Goal: Task Accomplishment & Management: Manage account settings

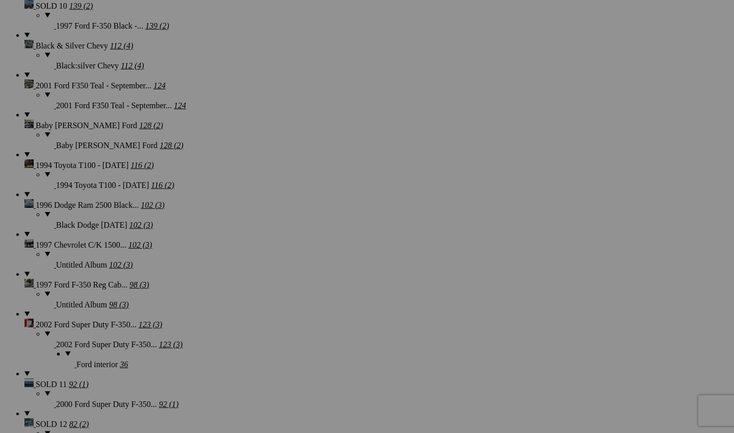
scroll to position [2032, 0]
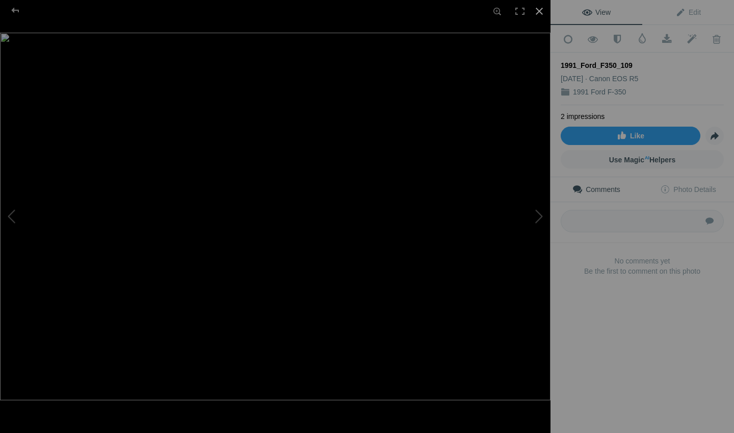
click at [545, 8] on div at bounding box center [539, 11] width 22 height 22
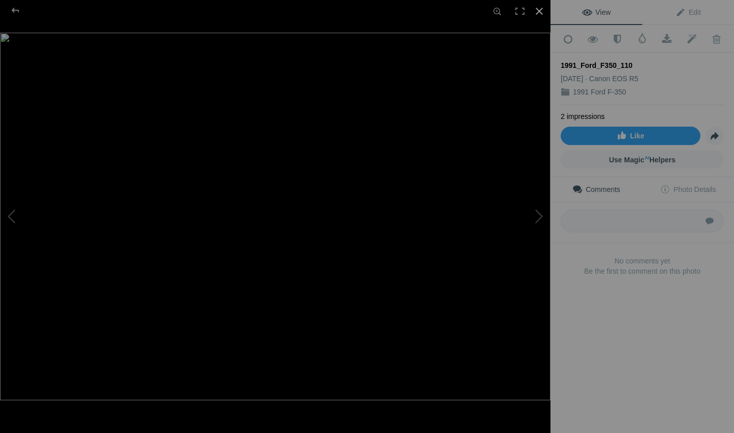
click at [544, 14] on div at bounding box center [539, 11] width 22 height 22
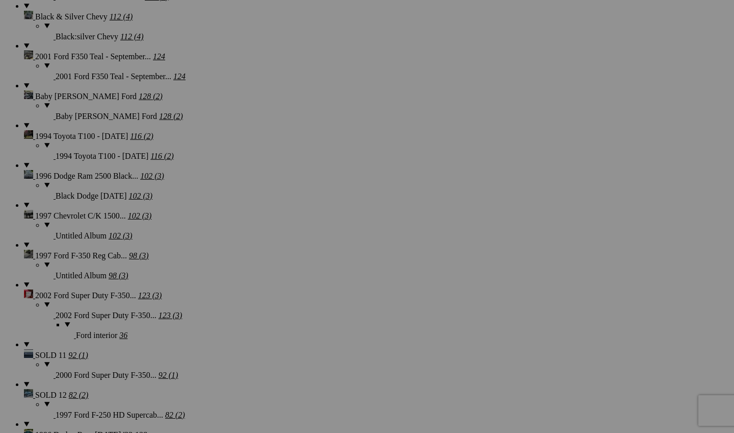
scroll to position [2104, 0]
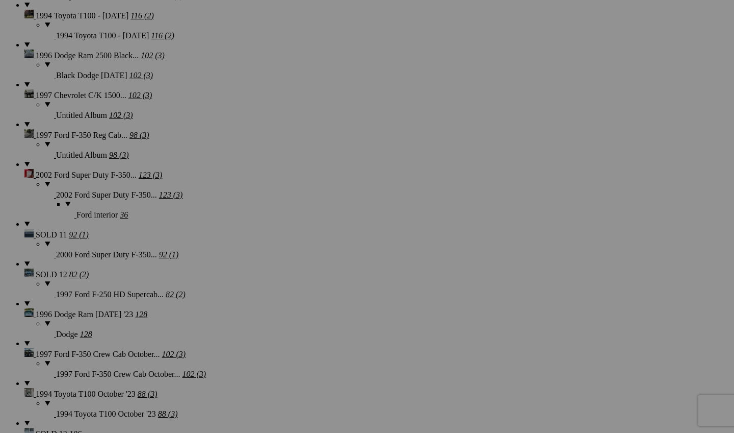
scroll to position [2223, 0]
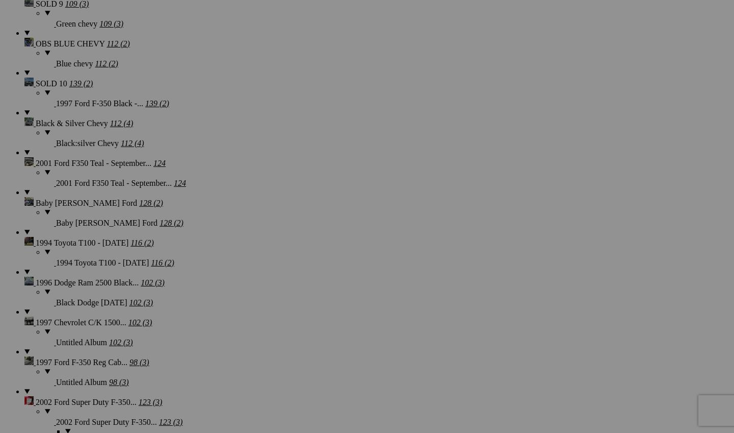
scroll to position [1984, 0]
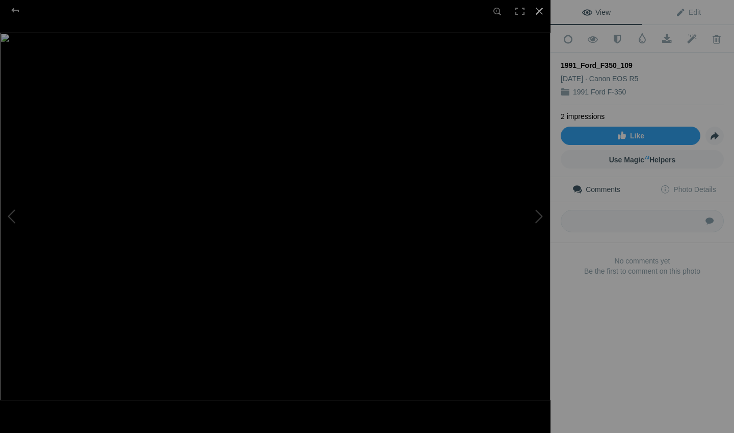
click at [538, 11] on div at bounding box center [539, 11] width 22 height 22
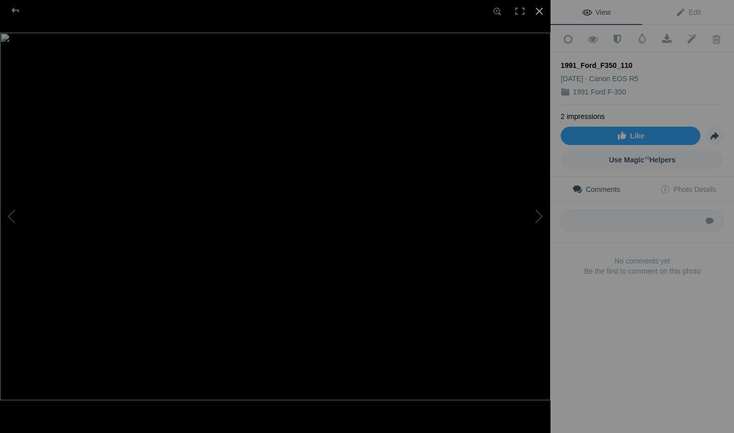
click at [543, 11] on div at bounding box center [539, 11] width 22 height 22
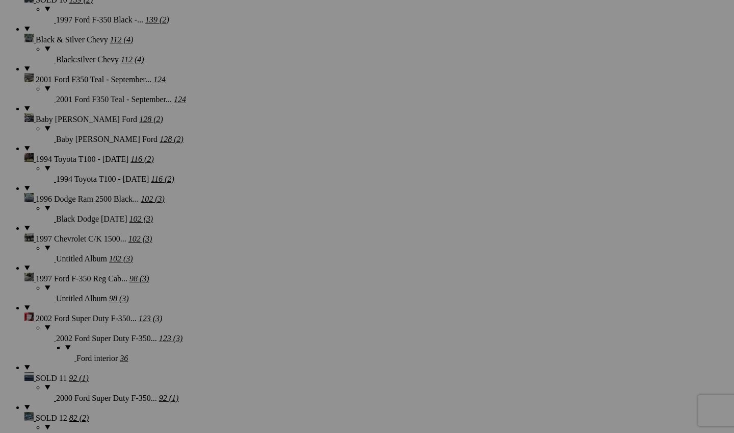
scroll to position [2080, 0]
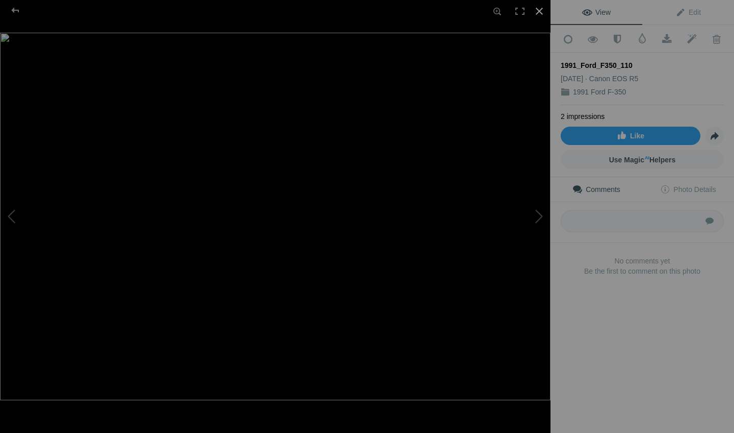
click at [545, 19] on div at bounding box center [539, 11] width 22 height 22
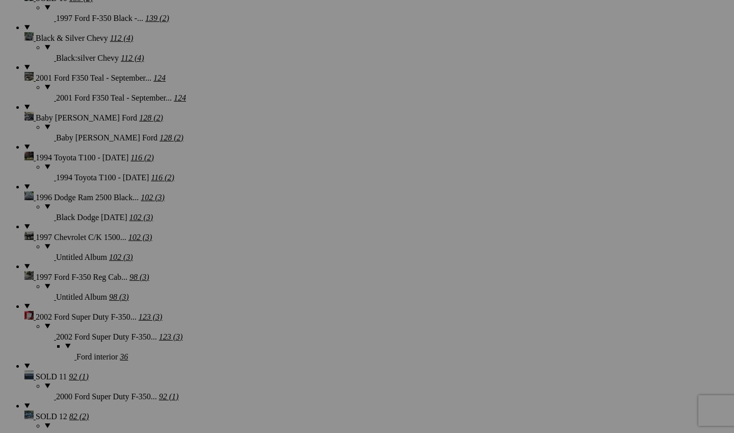
scroll to position [2221, 0]
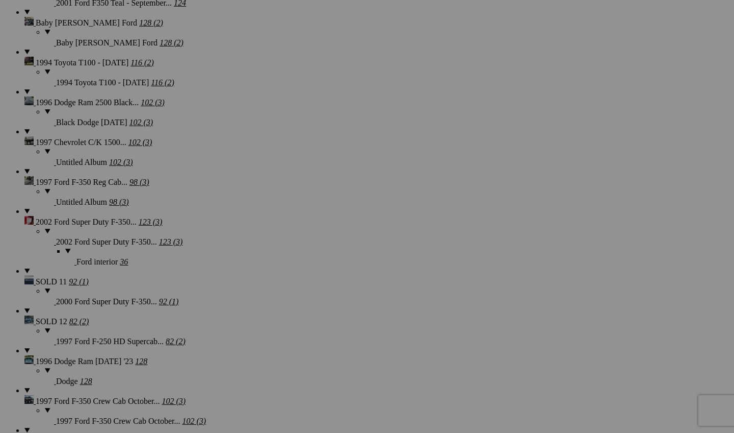
scroll to position [2176, 0]
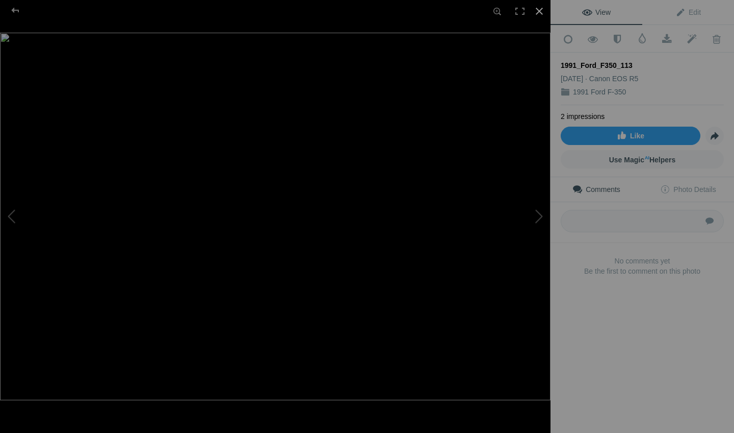
click at [543, 14] on div at bounding box center [539, 11] width 22 height 22
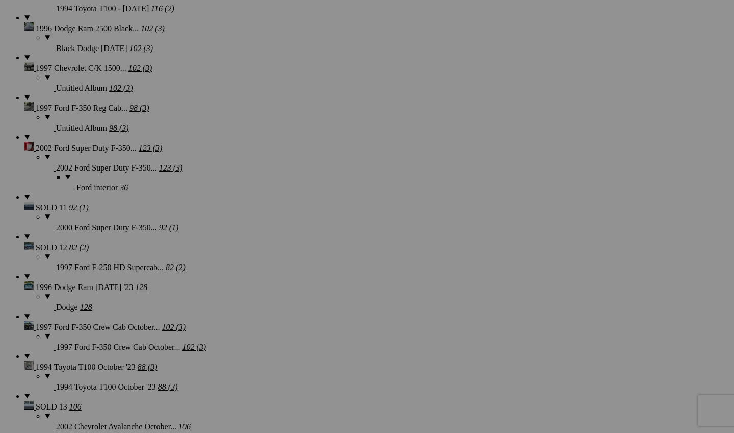
scroll to position [2252, 0]
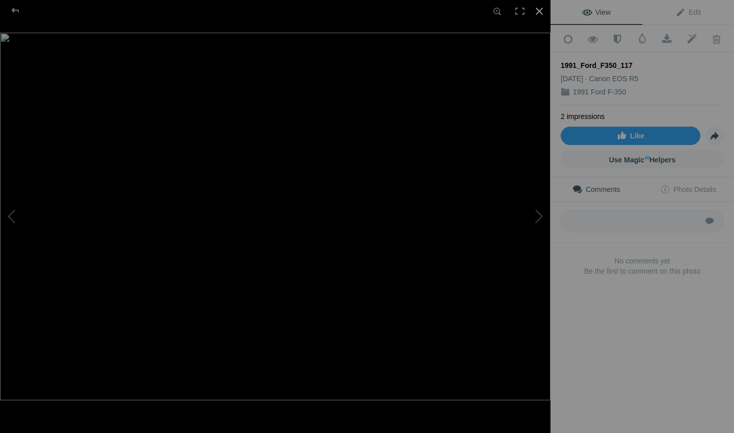
click at [542, 13] on div at bounding box center [539, 11] width 22 height 22
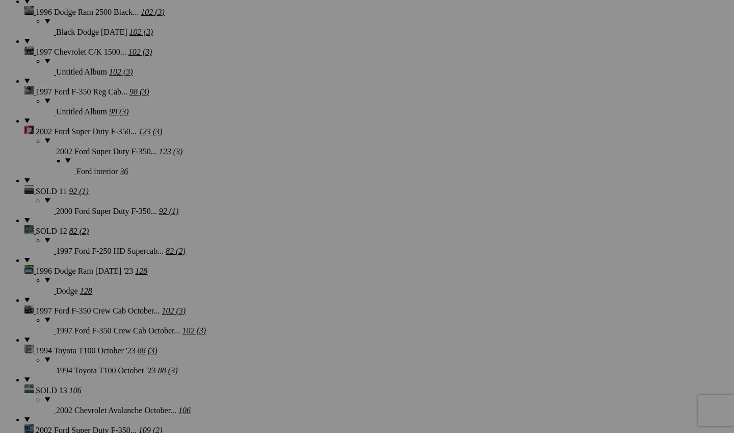
scroll to position [2268, 0]
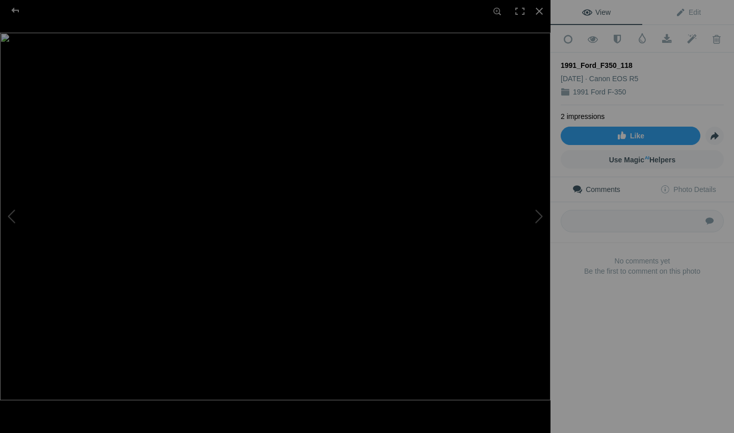
click at [38, 378] on img at bounding box center [275, 216] width 551 height 367
click at [192, 376] on img at bounding box center [596, 1] width 1295 height 864
click at [282, 345] on img at bounding box center [275, 216] width 551 height 367
click at [537, 11] on div at bounding box center [539, 11] width 22 height 22
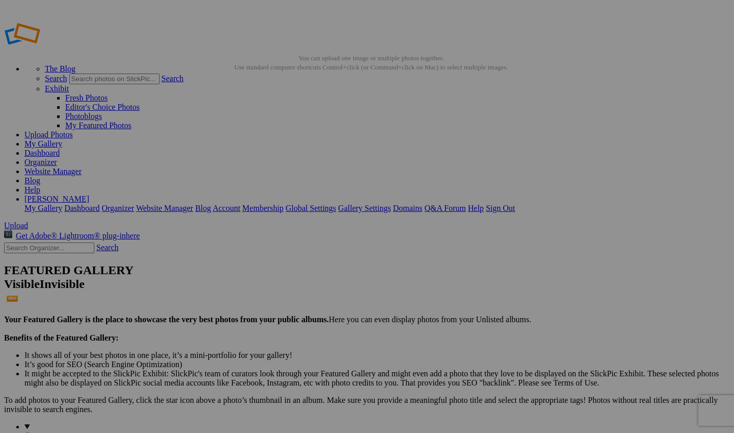
scroll to position [0, 0]
drag, startPoint x: 284, startPoint y: 151, endPoint x: 325, endPoint y: 325, distance: 178.8
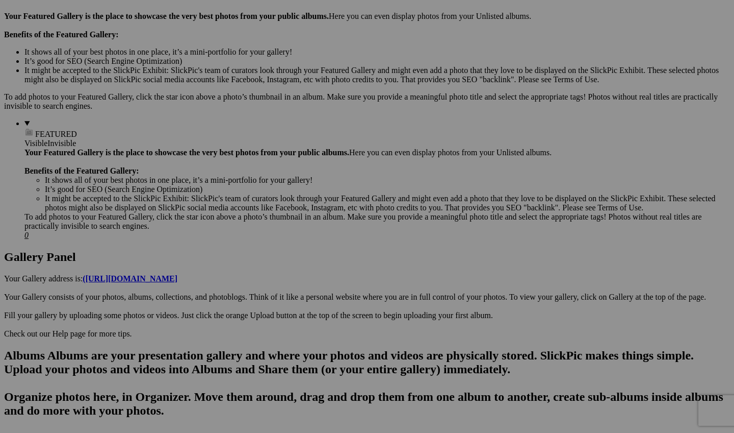
scroll to position [199, 0]
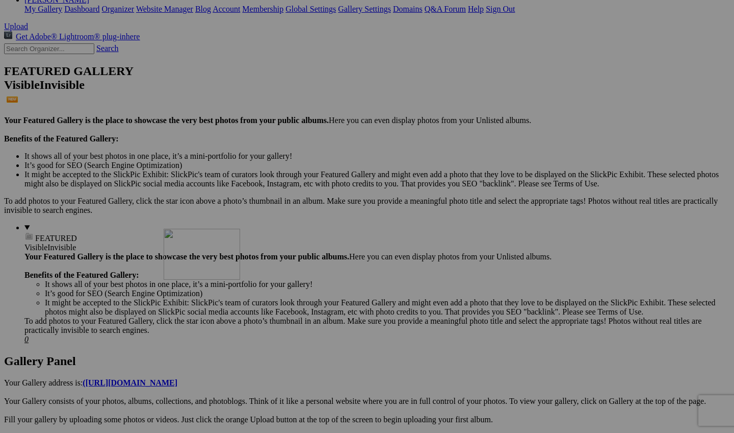
drag, startPoint x: 285, startPoint y: 104, endPoint x: 311, endPoint y: 317, distance: 214.7
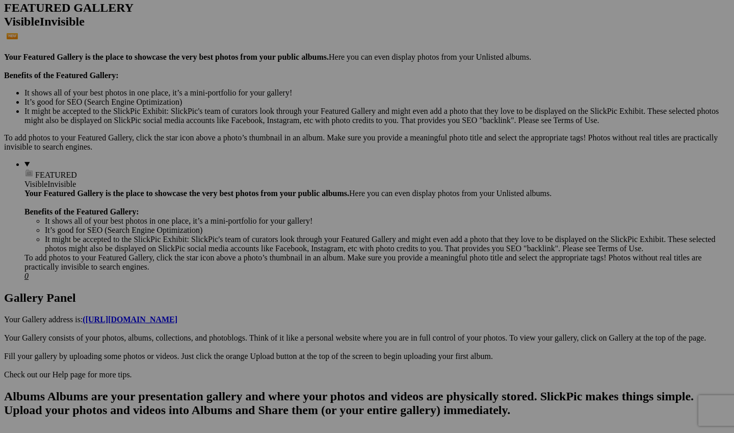
scroll to position [307, 0]
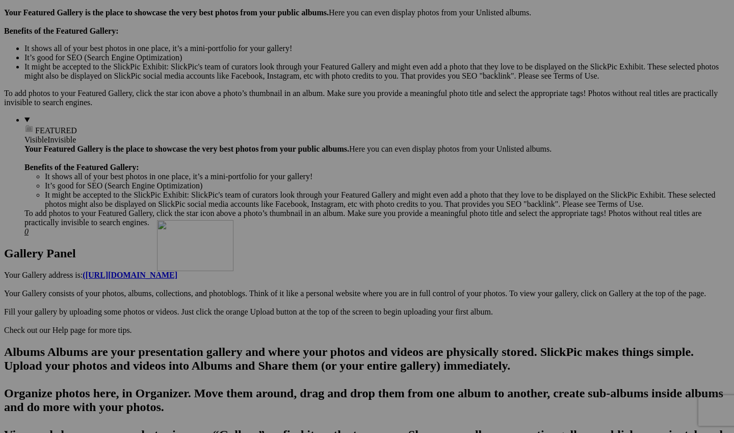
drag, startPoint x: 287, startPoint y: 130, endPoint x: 304, endPoint y: 309, distance: 179.9
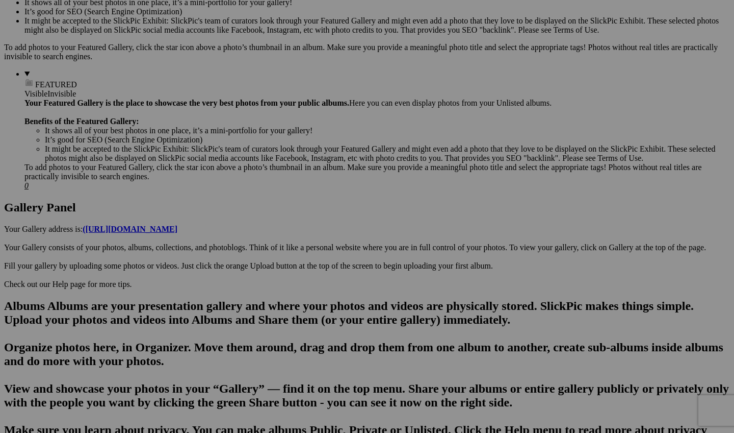
scroll to position [369, 0]
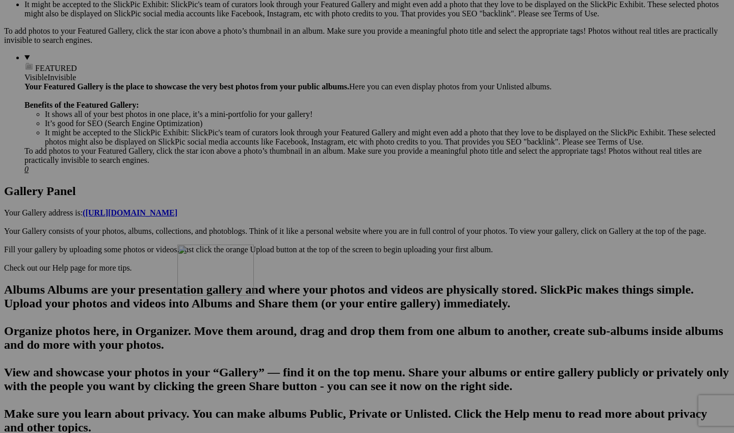
drag, startPoint x: 296, startPoint y: 192, endPoint x: 320, endPoint y: 273, distance: 84.6
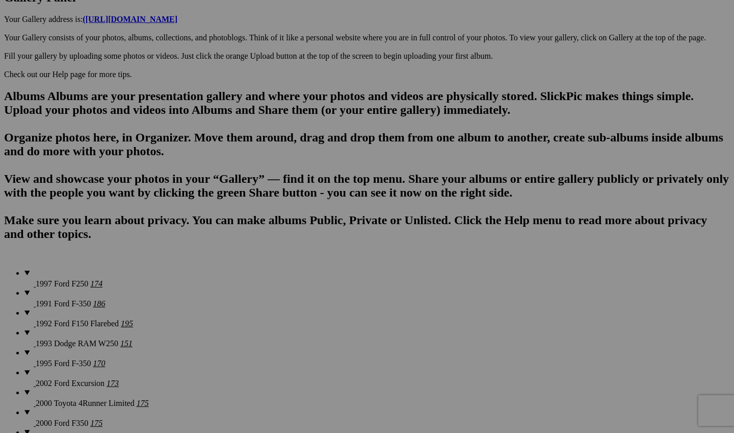
scroll to position [570, 0]
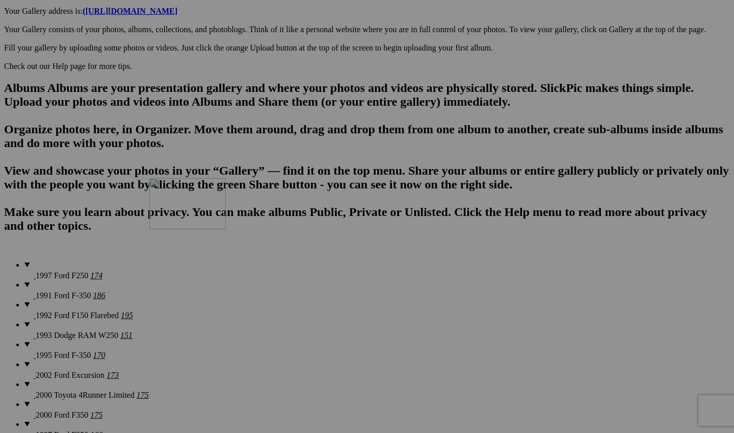
drag, startPoint x: 287, startPoint y: 139, endPoint x: 296, endPoint y: 267, distance: 128.3
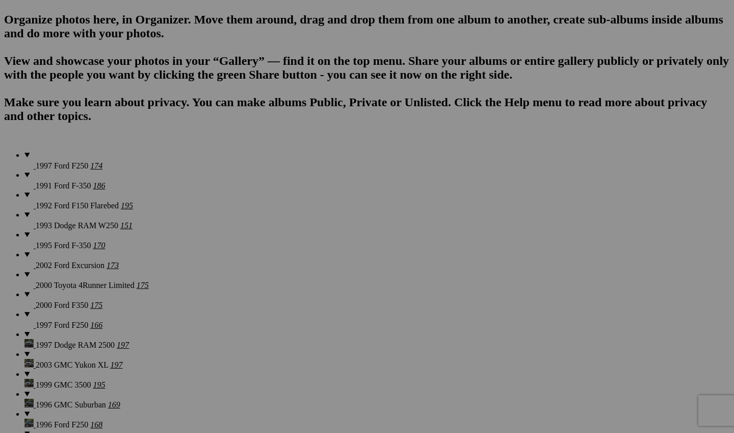
scroll to position [726, 0]
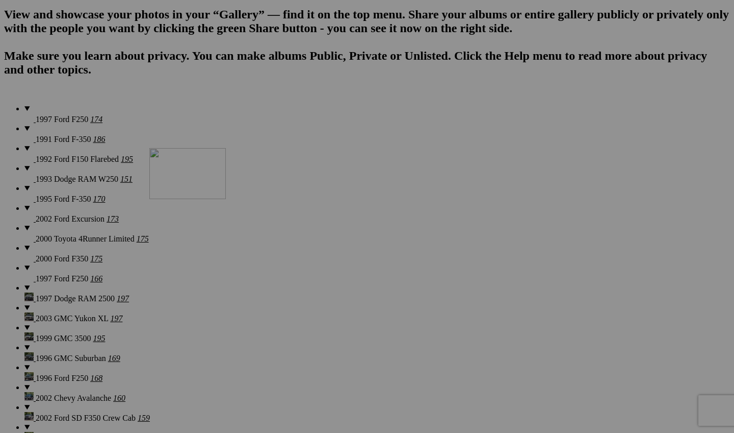
drag, startPoint x: 281, startPoint y: 108, endPoint x: 296, endPoint y: 237, distance: 129.4
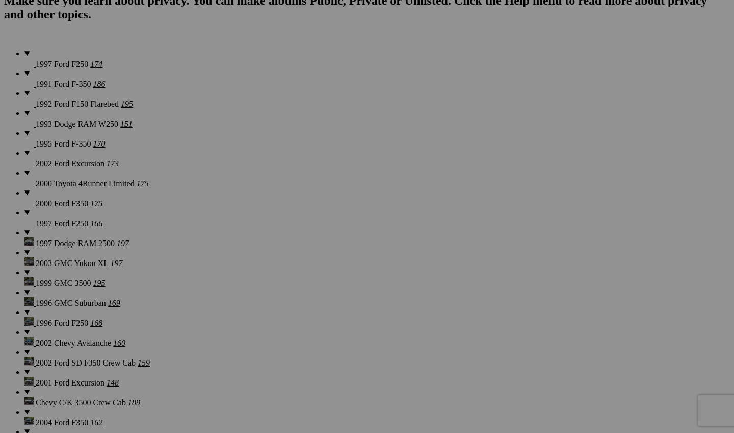
scroll to position [874, 0]
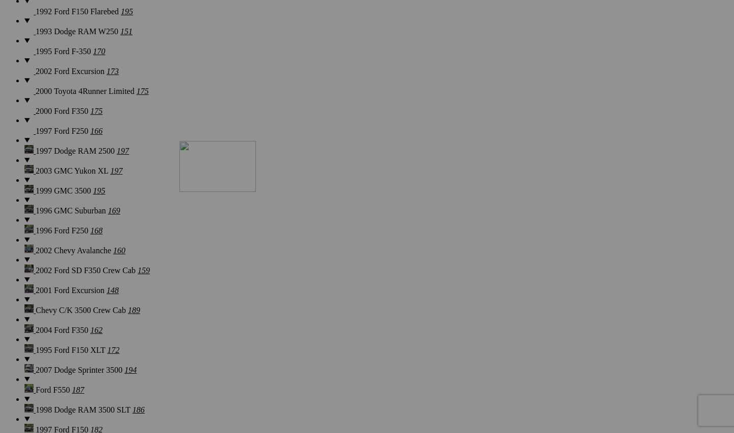
drag, startPoint x: 284, startPoint y: 54, endPoint x: 326, endPoint y: 230, distance: 180.6
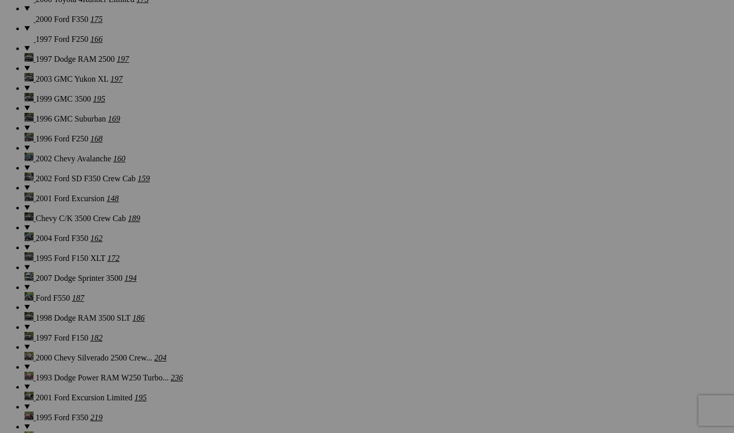
scroll to position [971, 0]
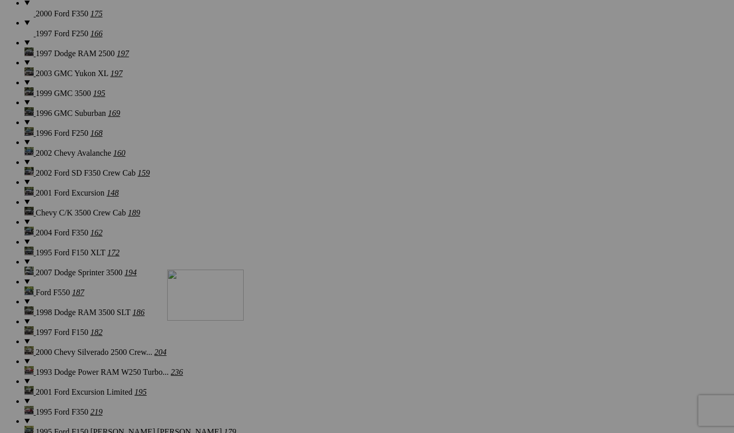
drag, startPoint x: 290, startPoint y: 100, endPoint x: 314, endPoint y: 358, distance: 259.2
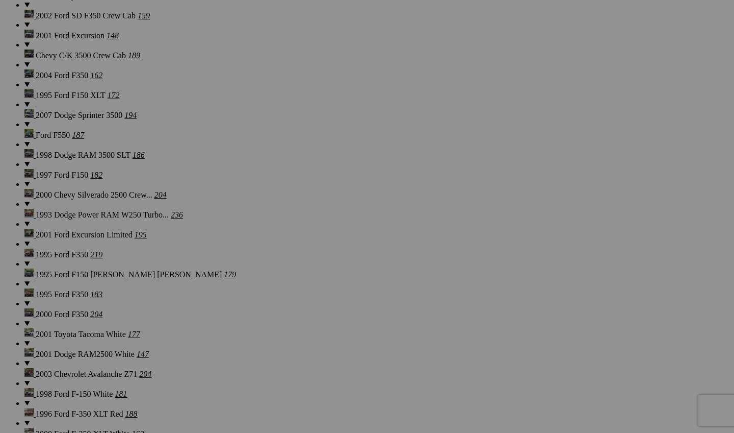
scroll to position [1133, 0]
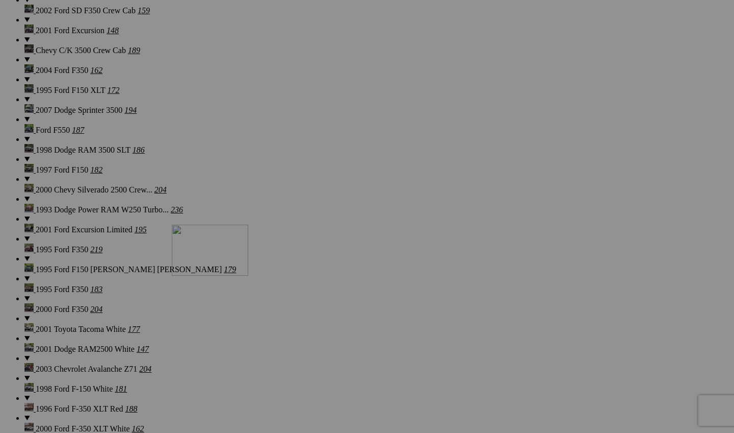
drag, startPoint x: 288, startPoint y: 188, endPoint x: 319, endPoint y: 313, distance: 128.8
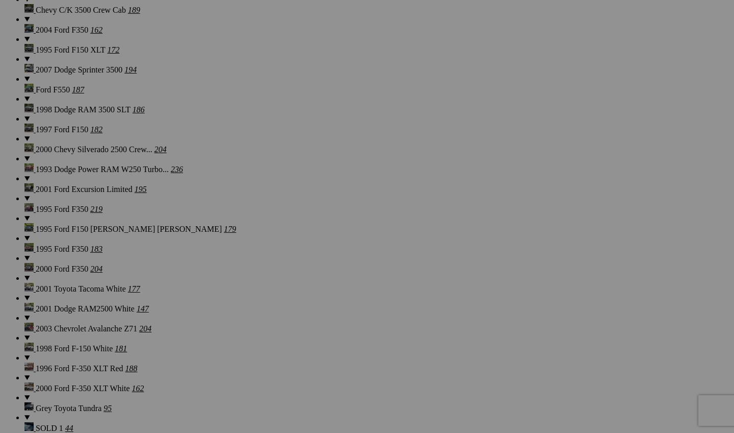
scroll to position [1318, 0]
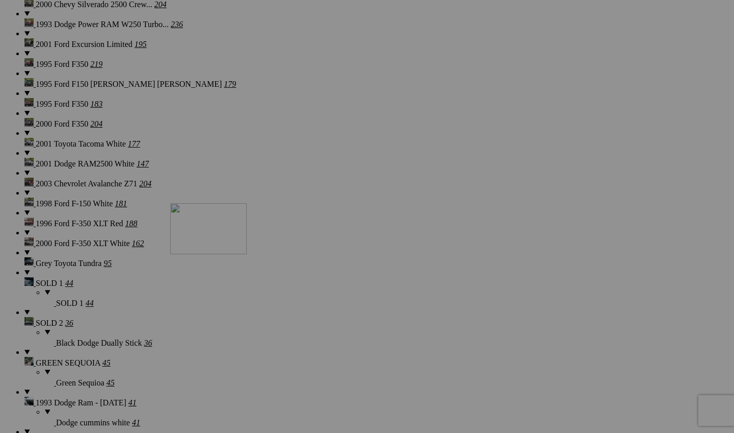
drag, startPoint x: 288, startPoint y: 143, endPoint x: 317, endPoint y: 295, distance: 154.8
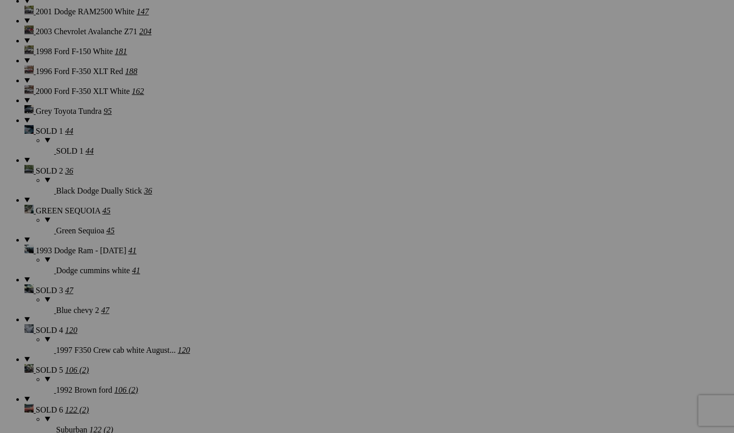
scroll to position [1509, 0]
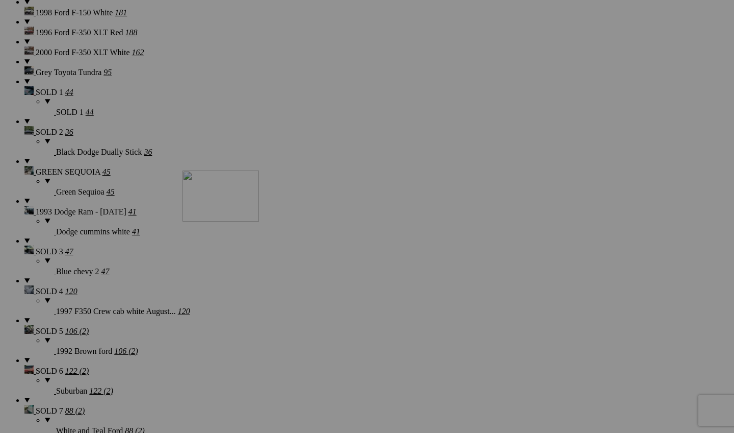
drag, startPoint x: 290, startPoint y: 90, endPoint x: 329, endPoint y: 259, distance: 173.4
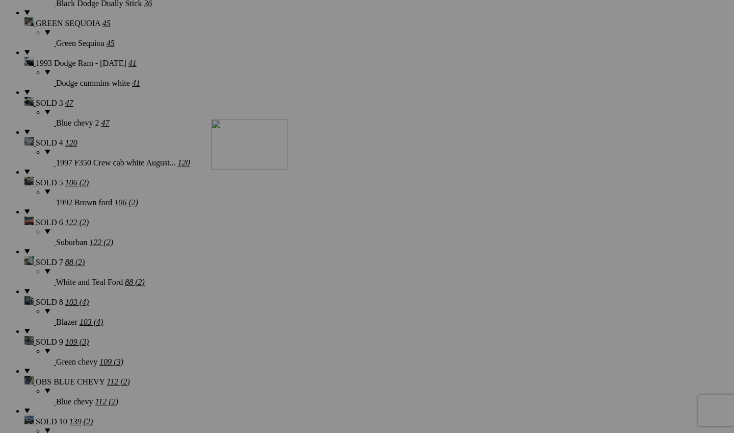
drag, startPoint x: 288, startPoint y: 80, endPoint x: 358, endPoint y: 208, distance: 145.4
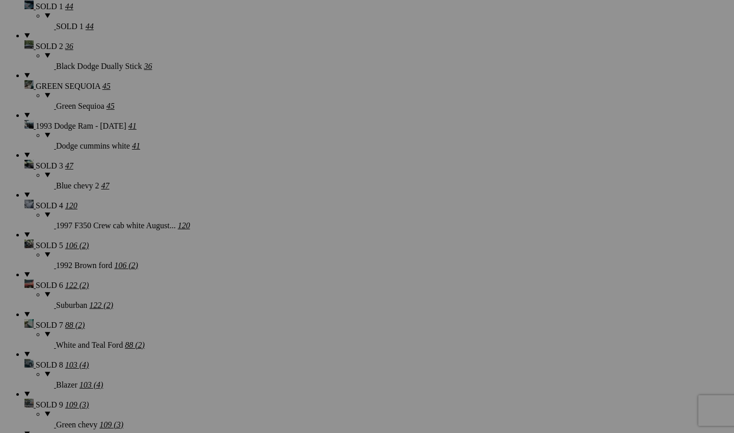
scroll to position [1592, 0]
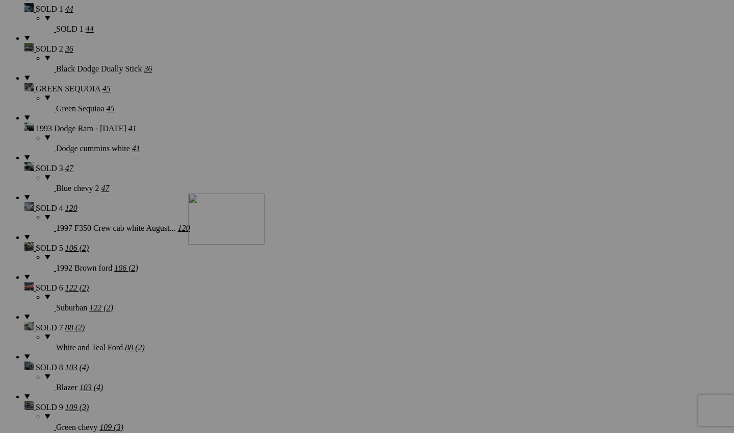
drag, startPoint x: 288, startPoint y: 126, endPoint x: 335, endPoint y: 282, distance: 163.1
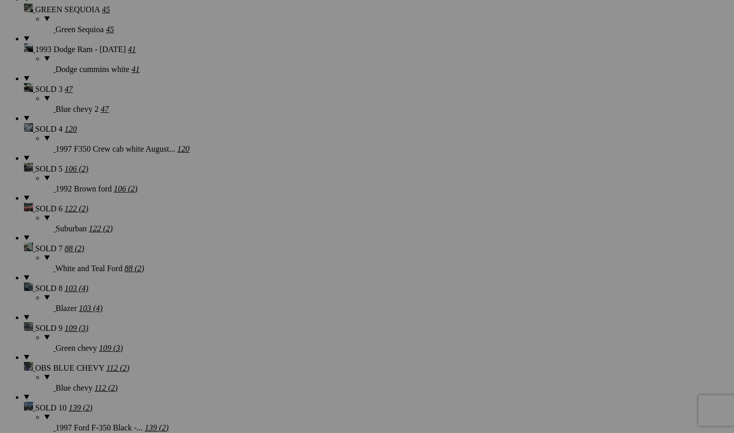
scroll to position [1671, 0]
drag, startPoint x: 363, startPoint y: 196, endPoint x: 351, endPoint y: 178, distance: 21.8
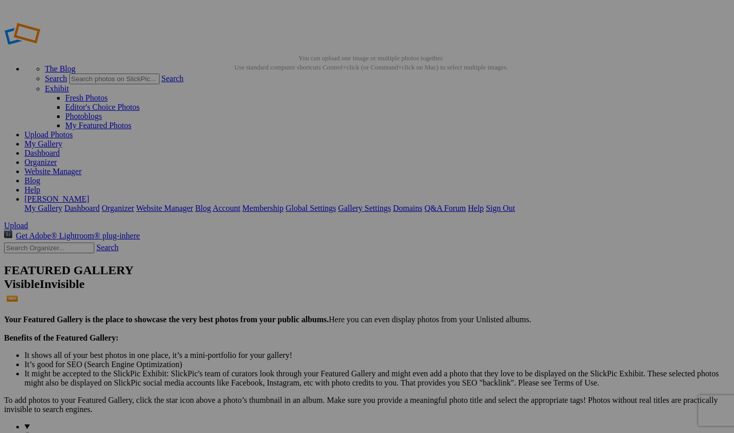
scroll to position [0, 0]
drag, startPoint x: 304, startPoint y: 150, endPoint x: 346, endPoint y: 253, distance: 111.4
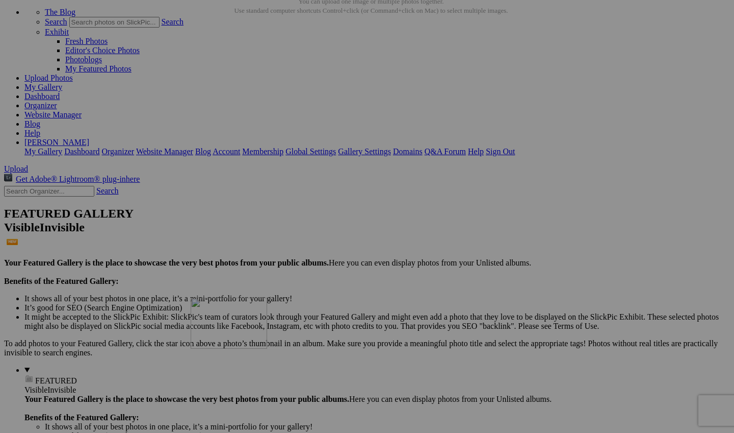
drag, startPoint x: 297, startPoint y: 106, endPoint x: 338, endPoint y: 386, distance: 283.4
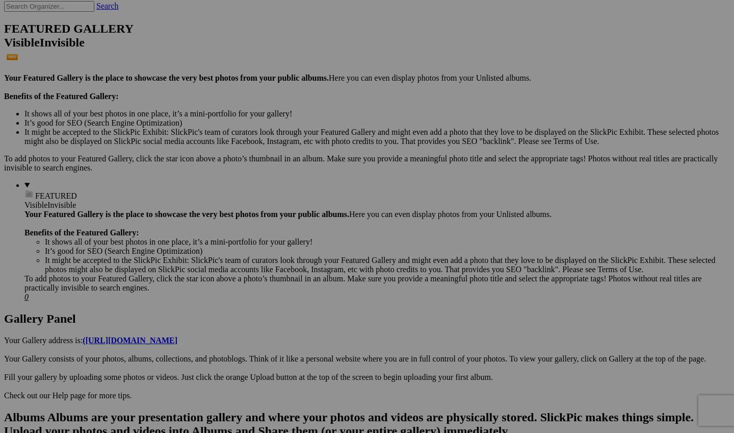
scroll to position [253, 0]
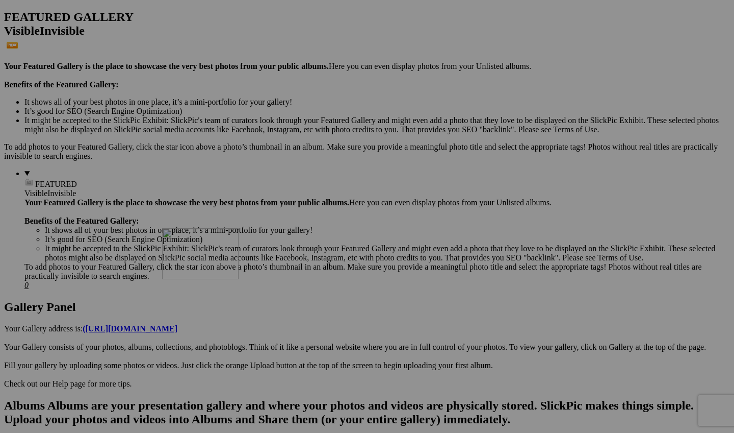
drag, startPoint x: 300, startPoint y: 164, endPoint x: 306, endPoint y: 295, distance: 131.7
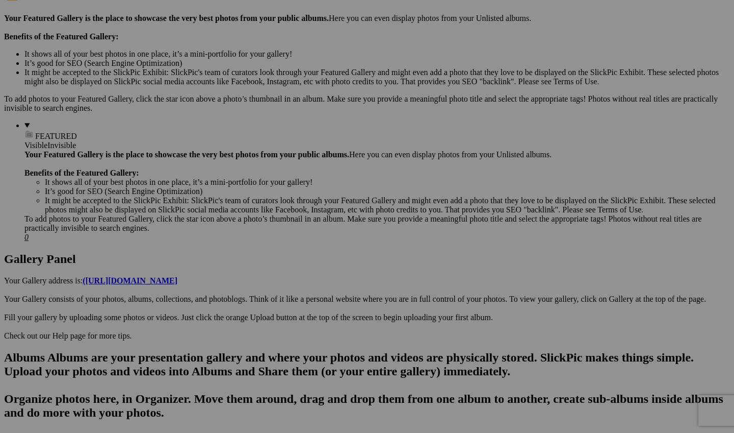
scroll to position [364, 0]
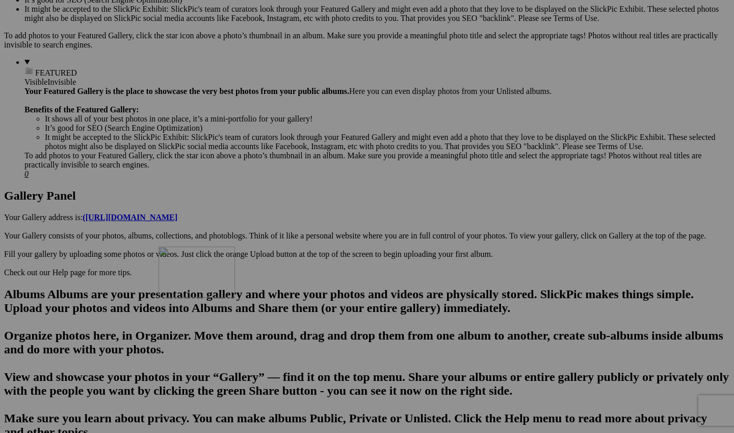
drag, startPoint x: 296, startPoint y: 187, endPoint x: 306, endPoint y: 350, distance: 163.5
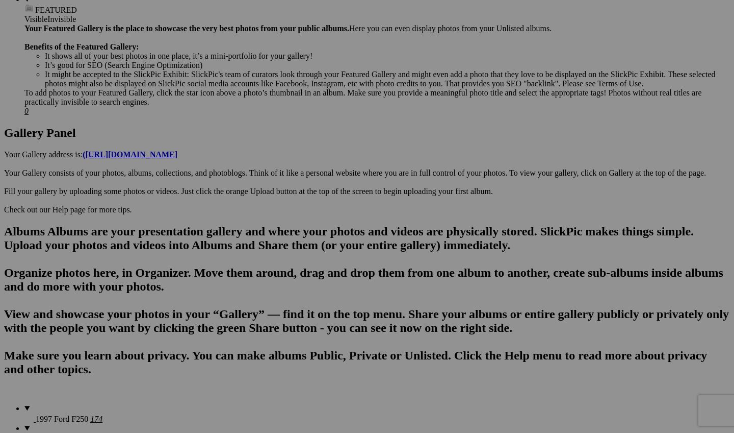
scroll to position [507, 0]
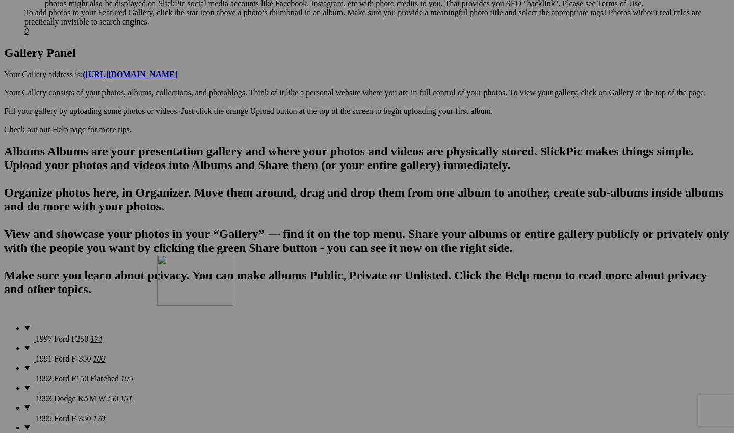
drag, startPoint x: 292, startPoint y: 191, endPoint x: 313, endPoint y: 361, distance: 170.6
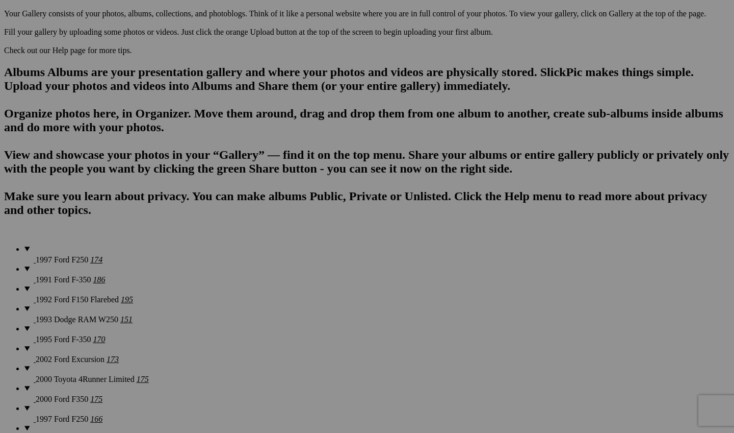
scroll to position [717, 0]
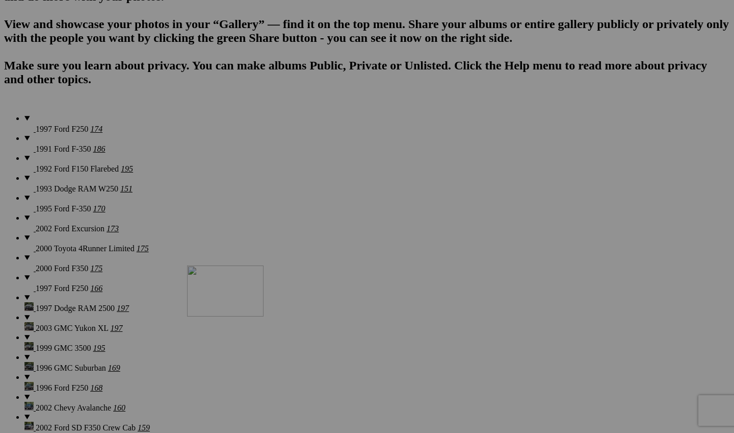
drag, startPoint x: 301, startPoint y: 115, endPoint x: 334, endPoint y: 354, distance: 240.9
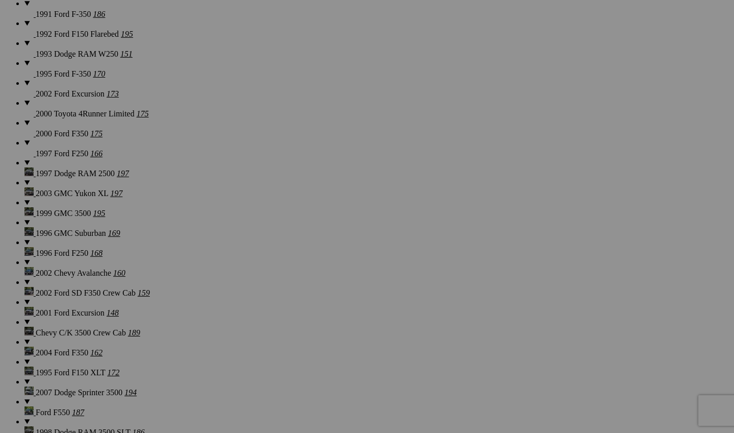
scroll to position [916, 0]
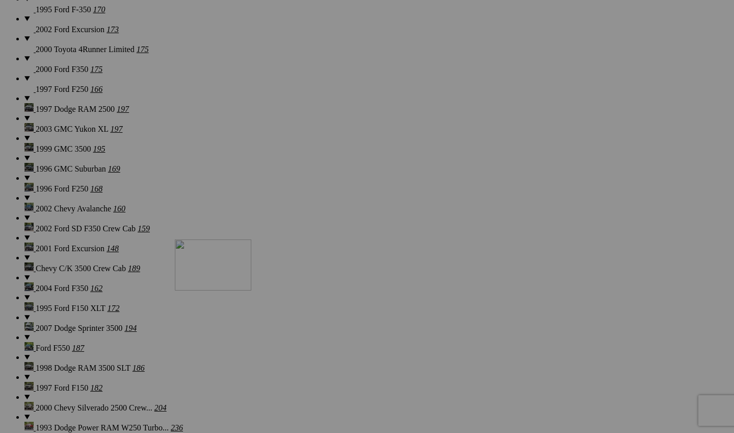
drag, startPoint x: 299, startPoint y: 162, endPoint x: 322, endPoint y: 328, distance: 167.8
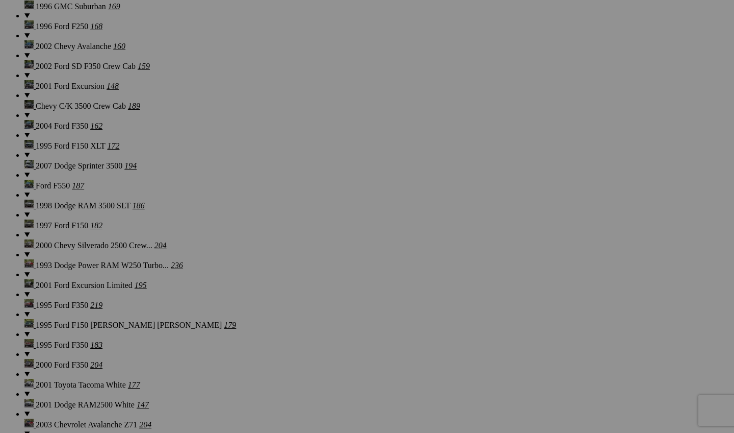
scroll to position [1094, 0]
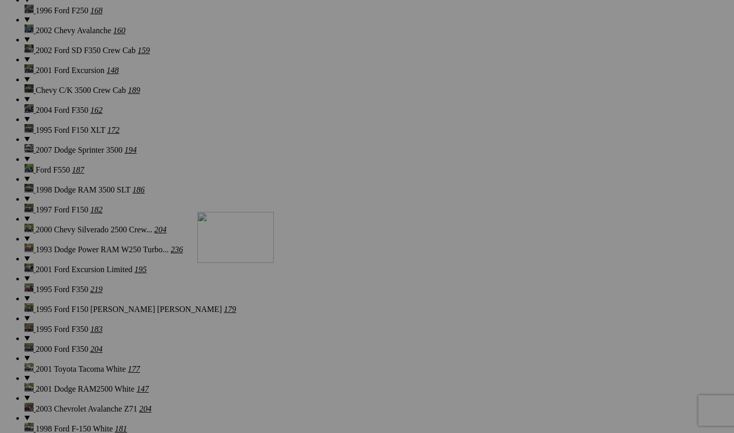
drag, startPoint x: 297, startPoint y: 122, endPoint x: 344, endPoint y: 300, distance: 184.6
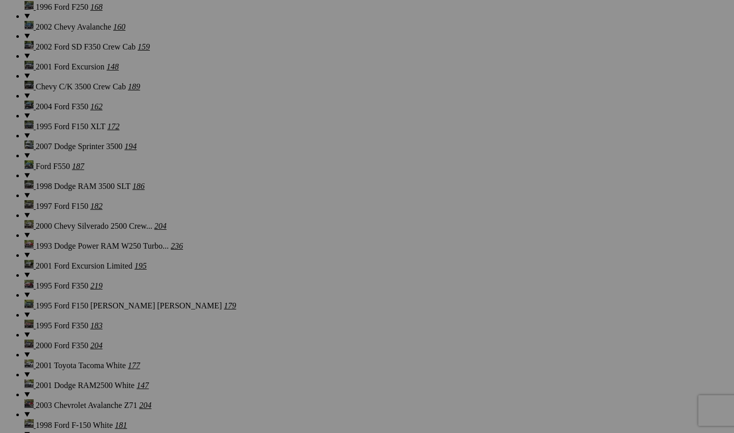
scroll to position [1091, 0]
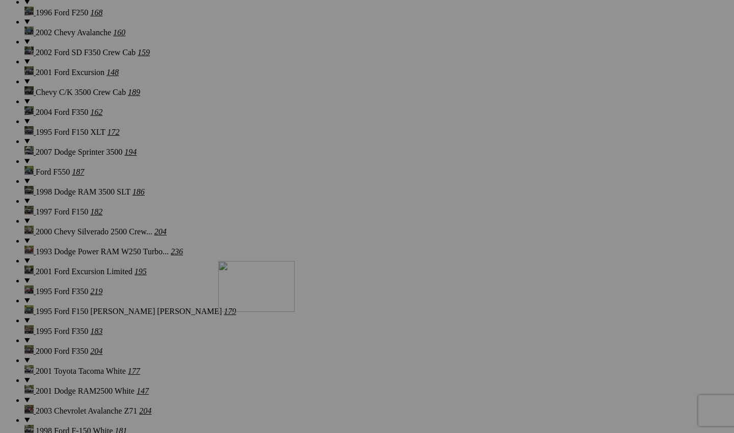
drag, startPoint x: 306, startPoint y: 126, endPoint x: 365, endPoint y: 349, distance: 230.7
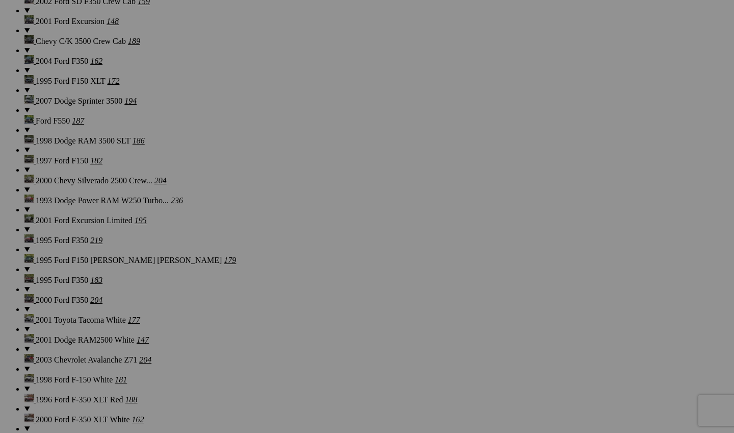
scroll to position [1143, 0]
drag, startPoint x: 295, startPoint y: 71, endPoint x: 377, endPoint y: 354, distance: 294.7
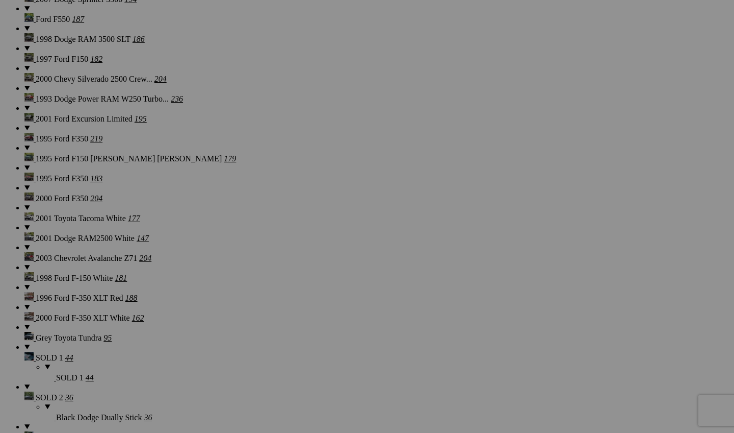
scroll to position [1268, 0]
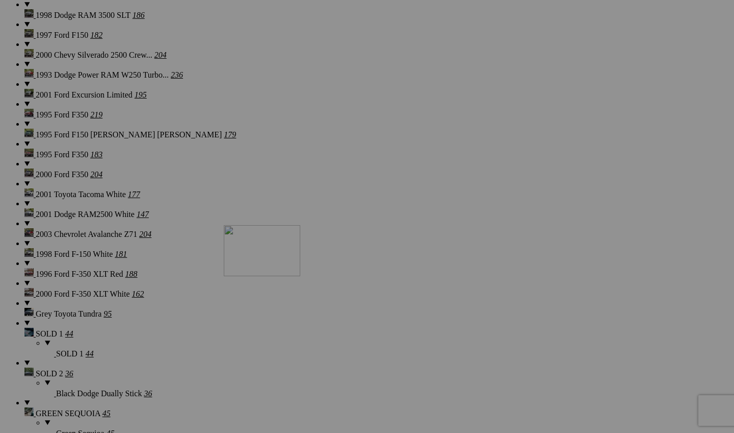
drag, startPoint x: 369, startPoint y: 179, endPoint x: 371, endPoint y: 314, distance: 134.7
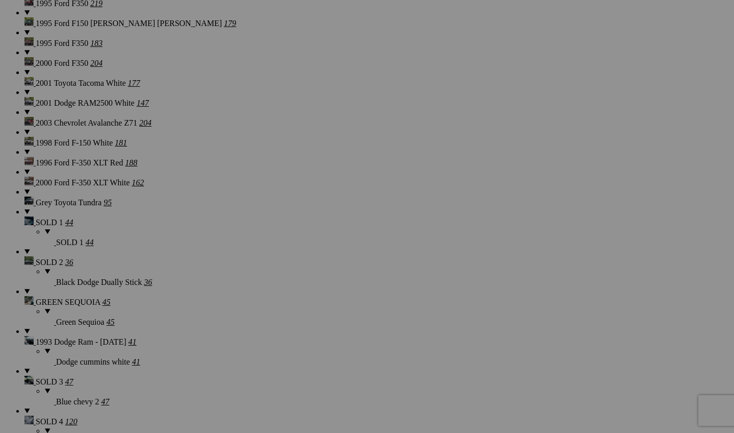
scroll to position [1415, 0]
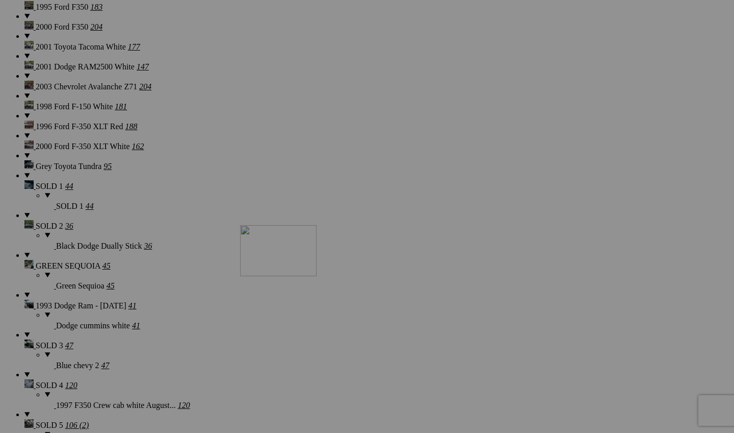
drag, startPoint x: 369, startPoint y: 170, endPoint x: 377, endPoint y: 277, distance: 107.9
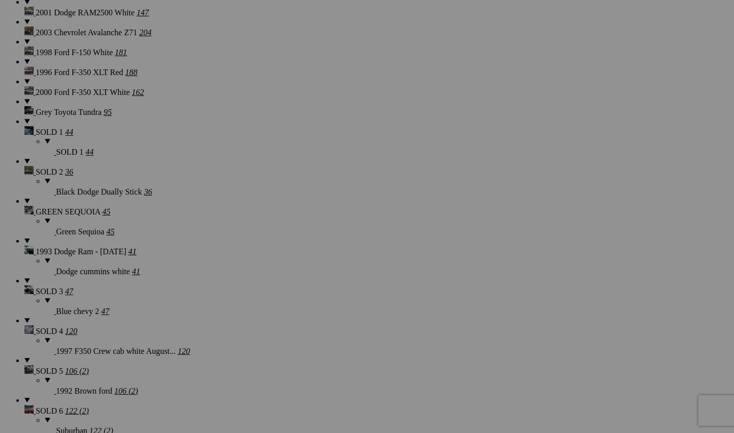
scroll to position [1538, 0]
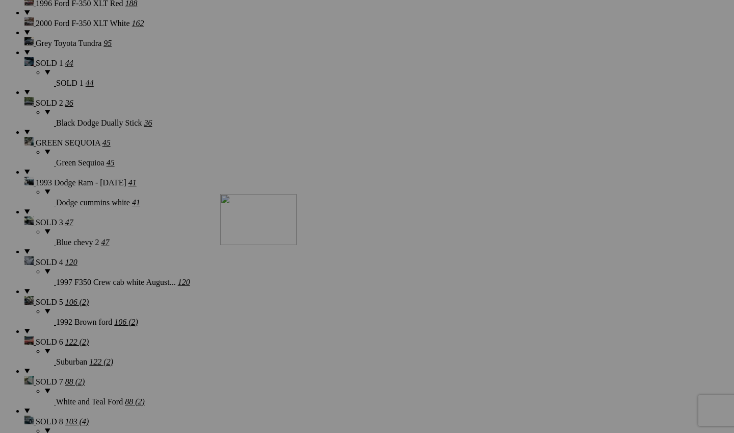
drag, startPoint x: 368, startPoint y: 163, endPoint x: 367, endPoint y: 264, distance: 101.0
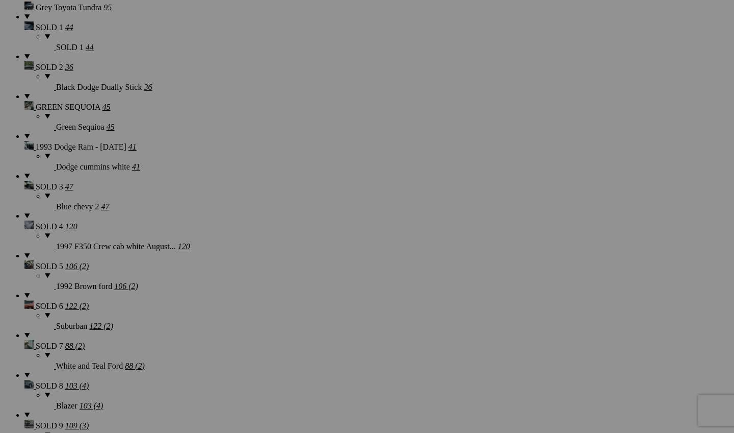
scroll to position [1593, 0]
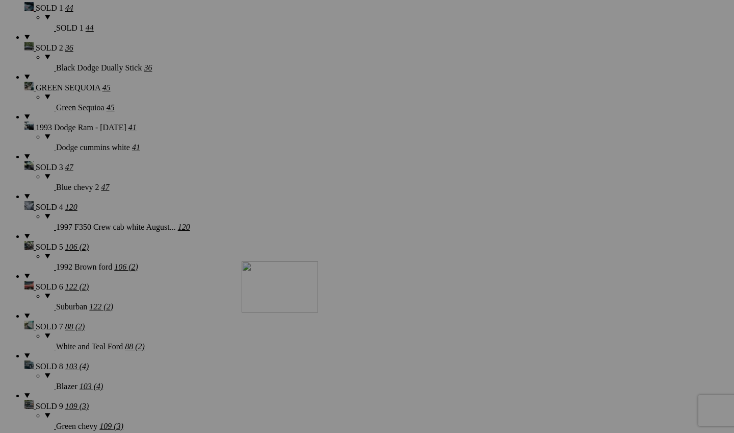
drag, startPoint x: 383, startPoint y: 255, endPoint x: 389, endPoint y: 350, distance: 95.6
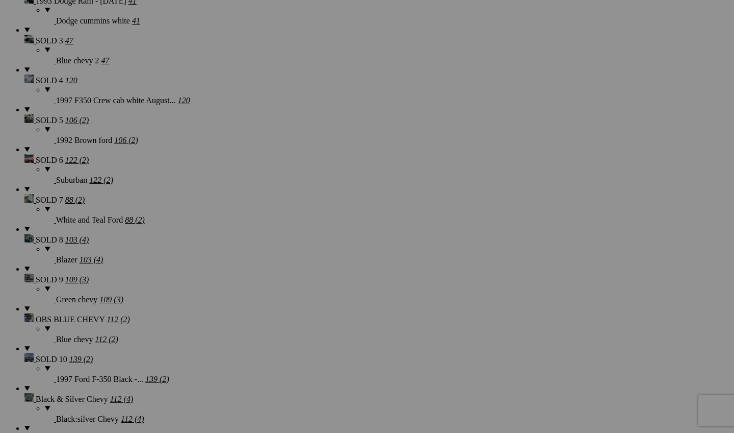
scroll to position [1730, 0]
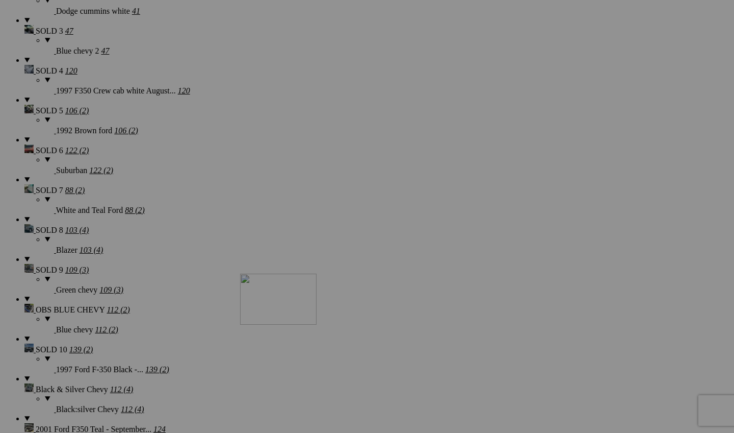
drag, startPoint x: 370, startPoint y: 246, endPoint x: 387, endPoint y: 362, distance: 117.1
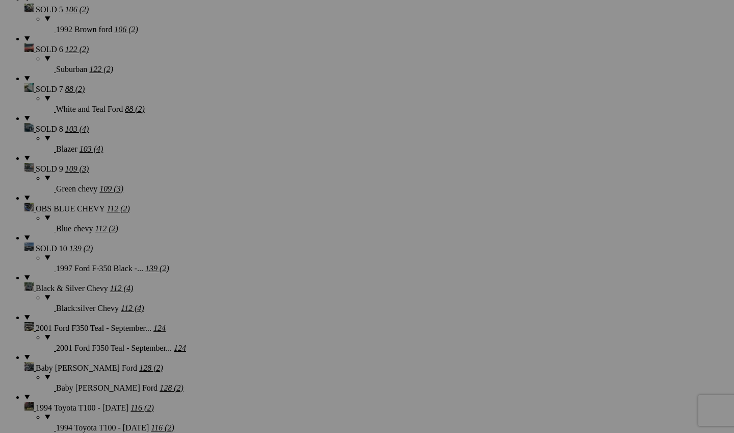
scroll to position [1860, 0]
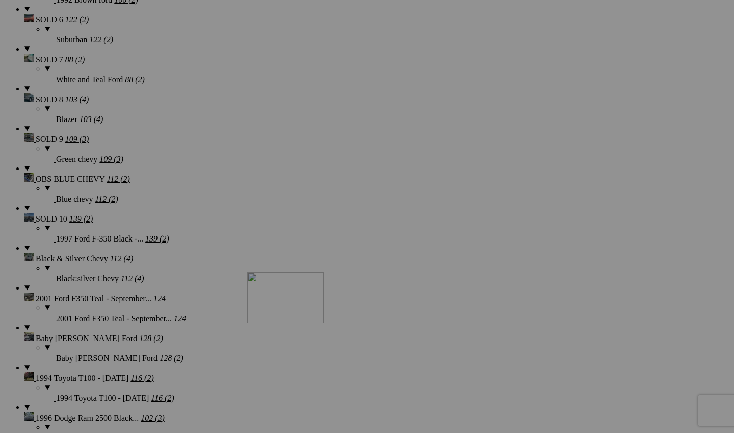
drag, startPoint x: 371, startPoint y: 245, endPoint x: 394, endPoint y: 361, distance: 118.1
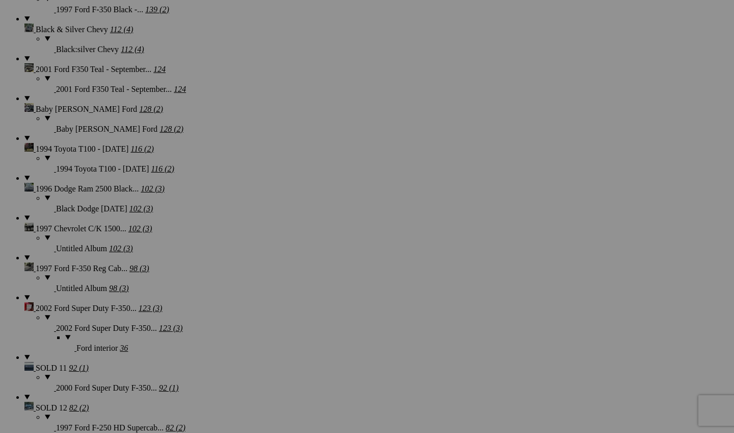
scroll to position [2113, 0]
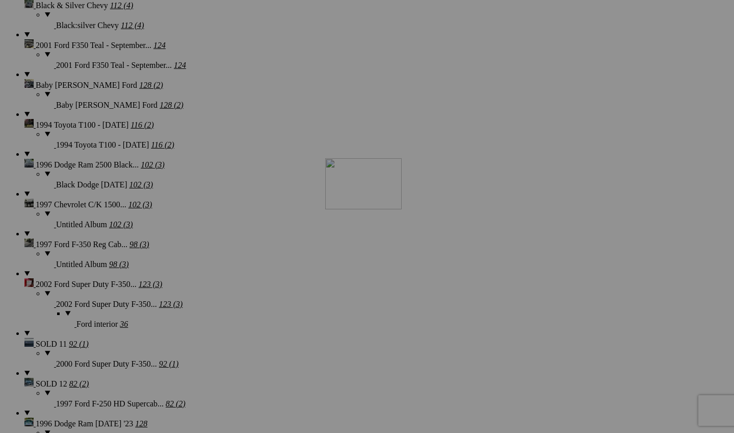
drag, startPoint x: 374, startPoint y: 124, endPoint x: 472, endPoint y: 247, distance: 157.1
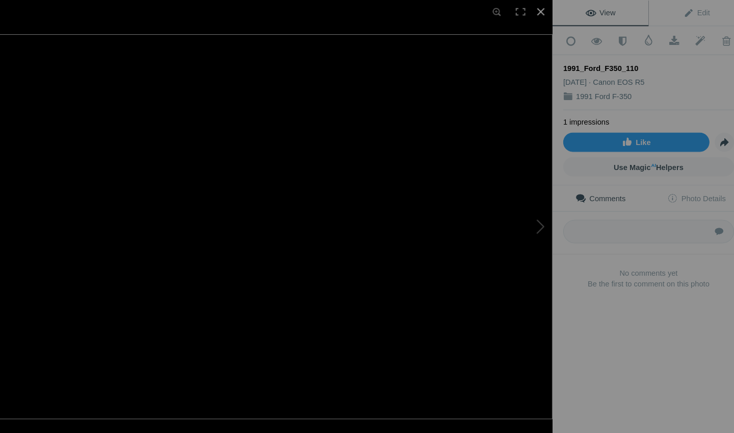
click at [528, 12] on div at bounding box center [539, 11] width 22 height 22
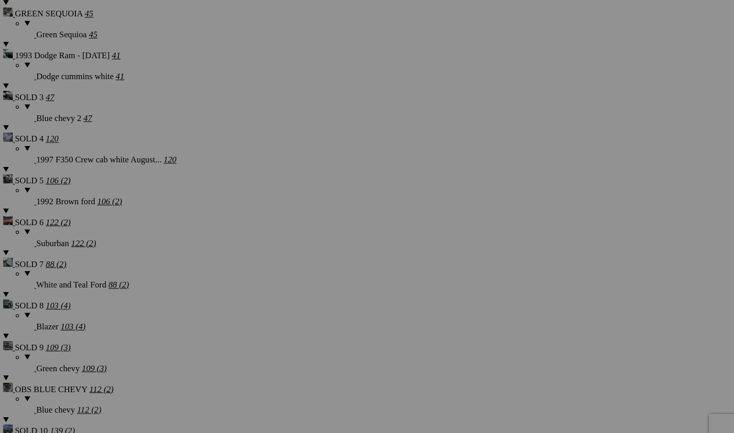
scroll to position [1637, 0]
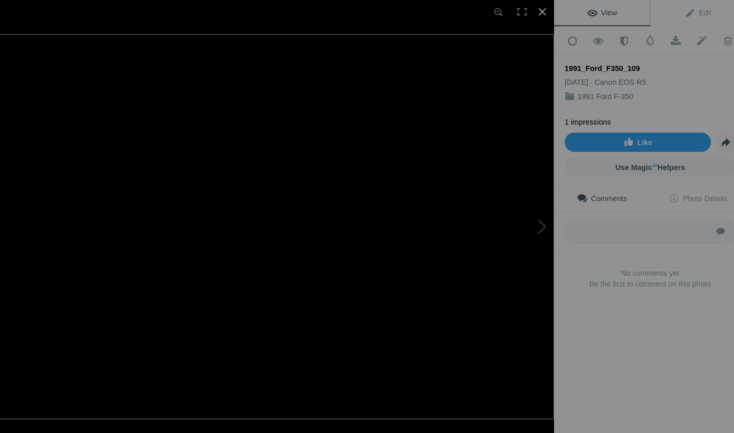
click at [528, 11] on div at bounding box center [539, 11] width 22 height 22
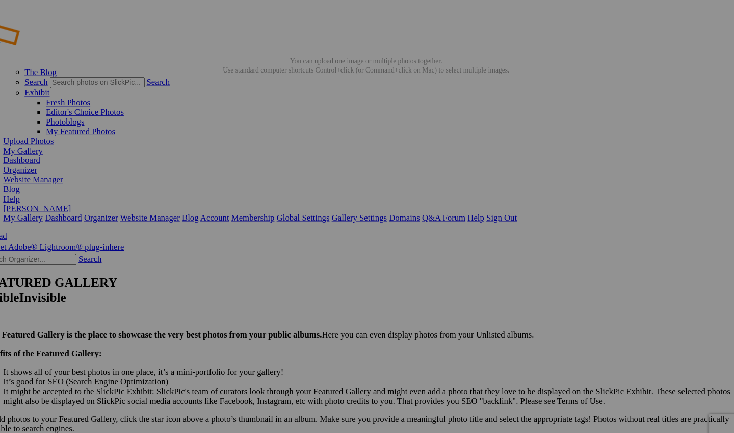
scroll to position [0, 0]
drag, startPoint x: 344, startPoint y: 141, endPoint x: 359, endPoint y: 330, distance: 189.8
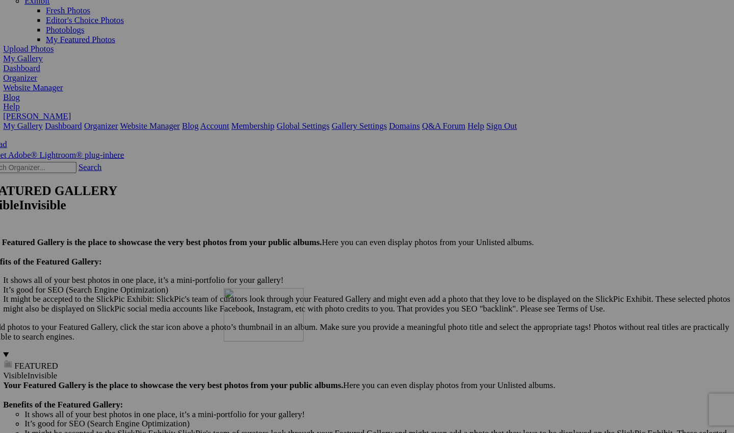
drag, startPoint x: 360, startPoint y: 214, endPoint x: 359, endPoint y: 335, distance: 120.4
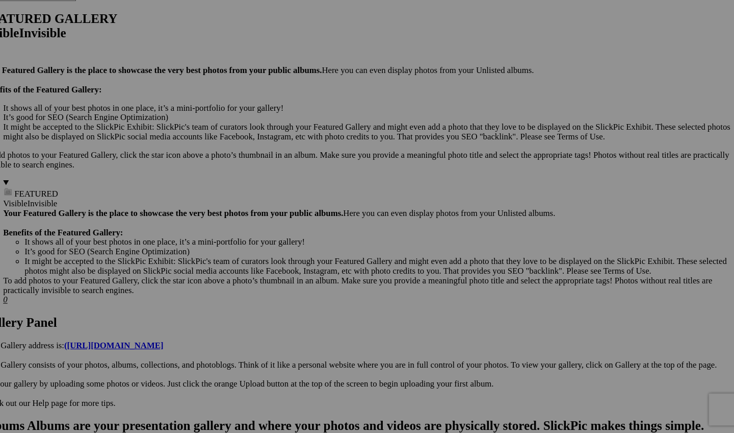
scroll to position [244, 0]
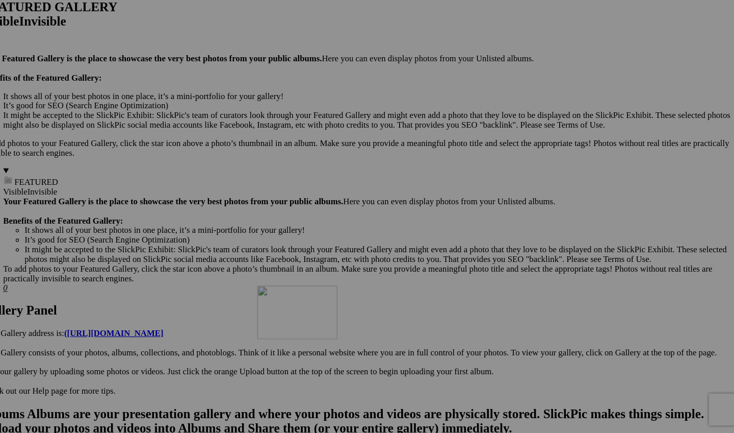
drag, startPoint x: 350, startPoint y: 175, endPoint x: 393, endPoint y: 361, distance: 190.4
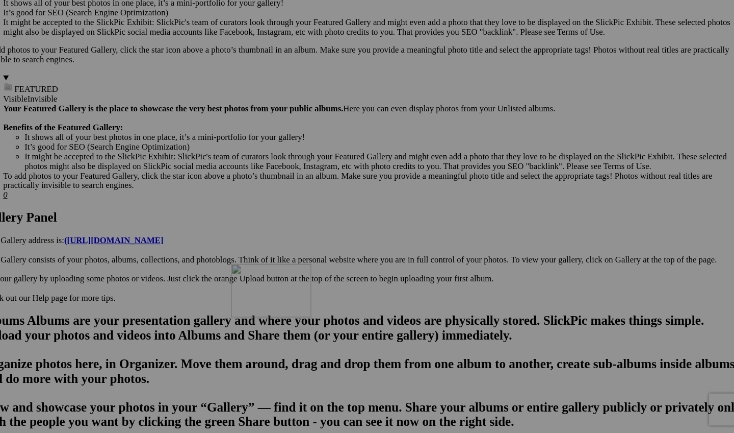
drag, startPoint x: 366, startPoint y: 180, endPoint x: 368, endPoint y: 341, distance: 160.7
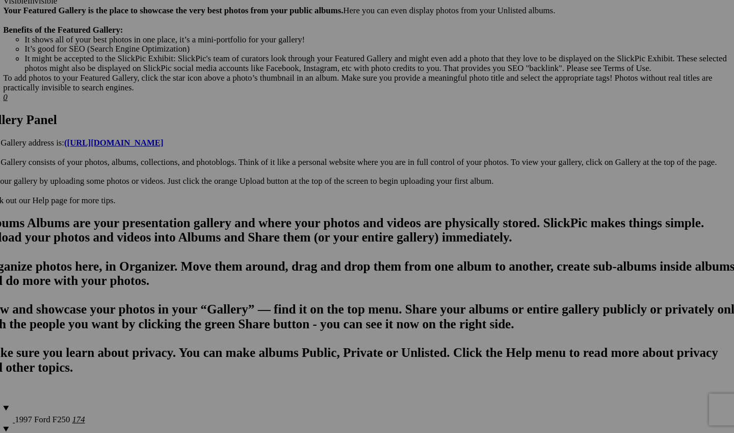
scroll to position [433, 0]
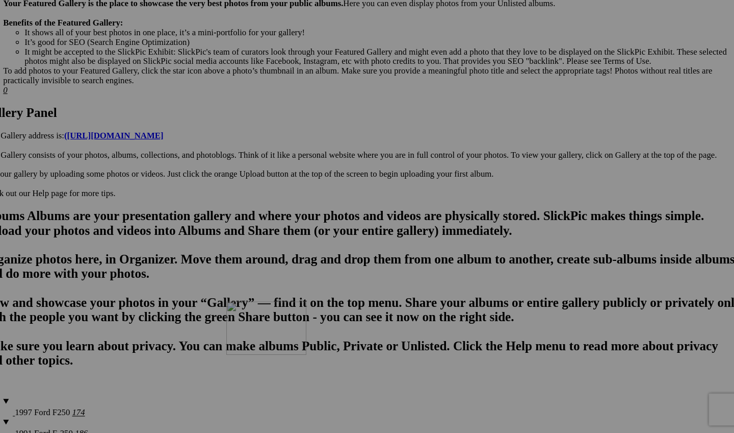
drag, startPoint x: 359, startPoint y: 220, endPoint x: 363, endPoint y: 376, distance: 156.1
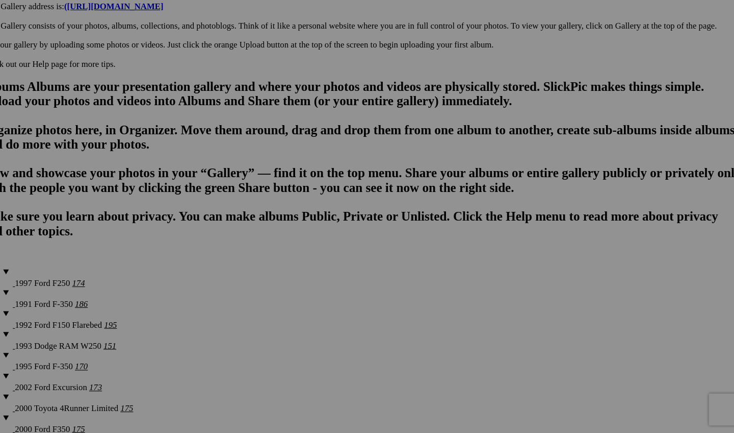
scroll to position [581, 0]
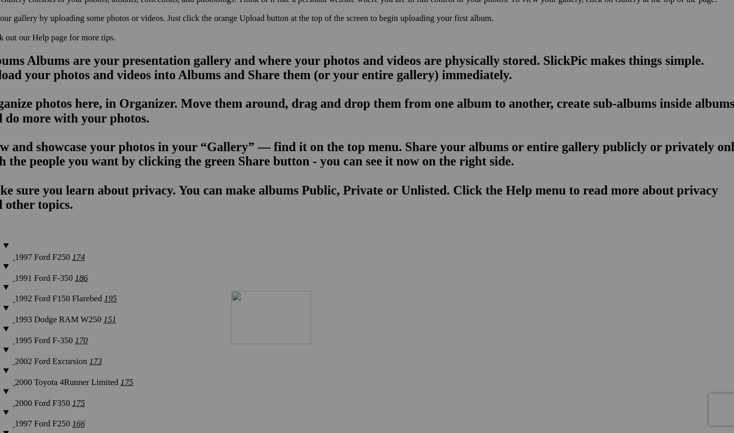
drag, startPoint x: 351, startPoint y: 223, endPoint x: 367, endPoint y: 366, distance: 144.2
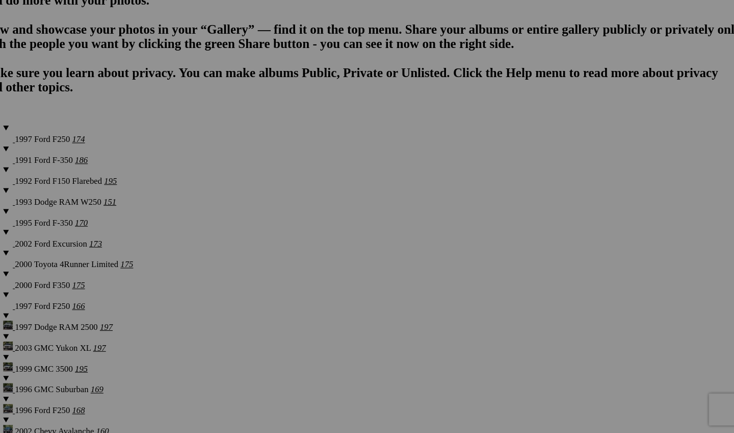
scroll to position [773, 0]
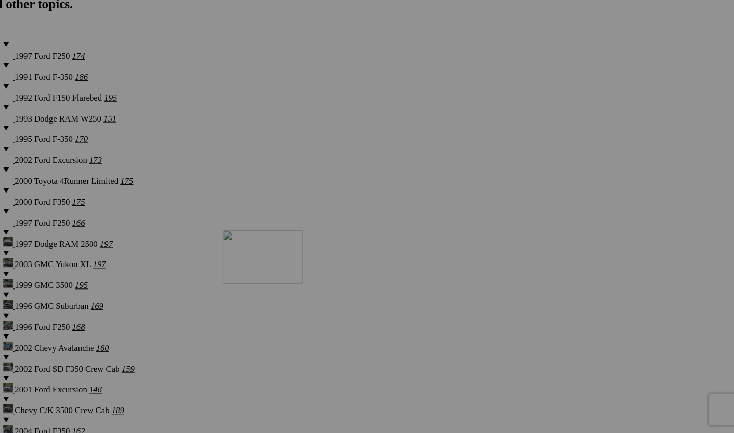
drag, startPoint x: 357, startPoint y: 141, endPoint x: 360, endPoint y: 308, distance: 166.3
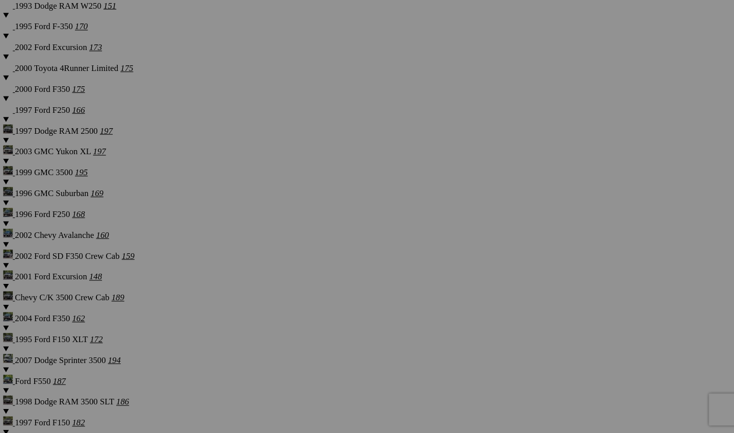
scroll to position [886, 0]
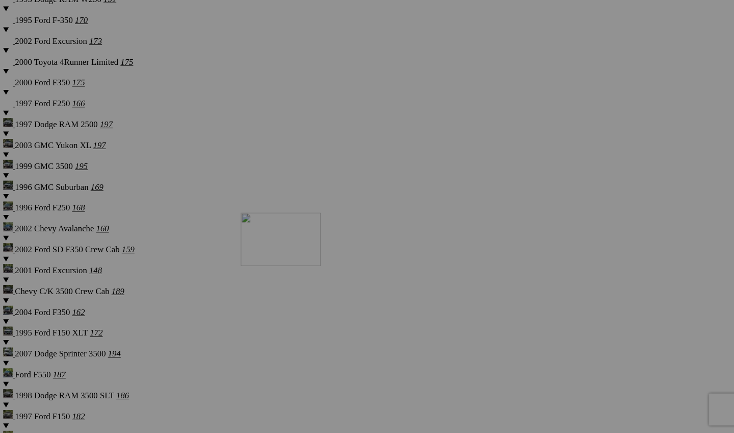
drag, startPoint x: 360, startPoint y: 175, endPoint x: 377, endPoint y: 292, distance: 118.0
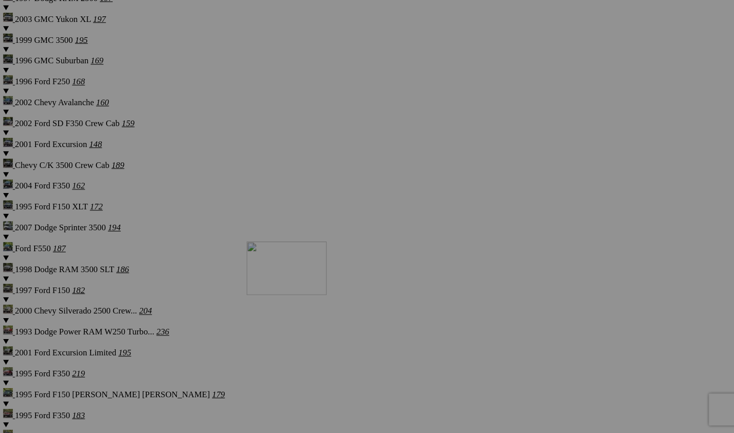
drag, startPoint x: 355, startPoint y: 156, endPoint x: 383, endPoint y: 319, distance: 165.4
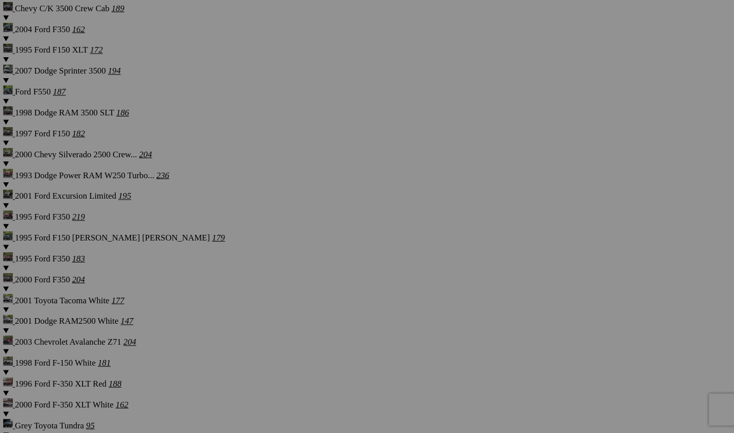
scroll to position [1203, 0]
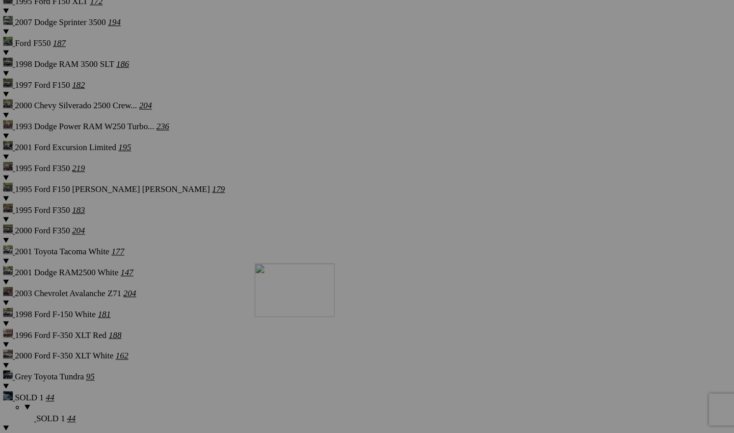
drag, startPoint x: 348, startPoint y: 85, endPoint x: 390, endPoint y: 339, distance: 258.0
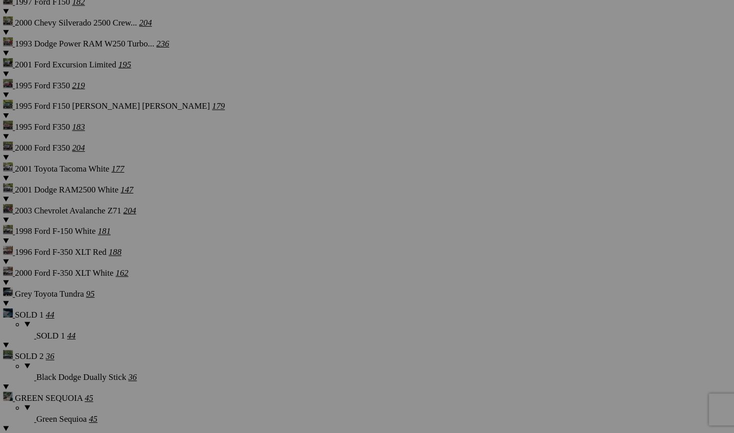
scroll to position [1407, 0]
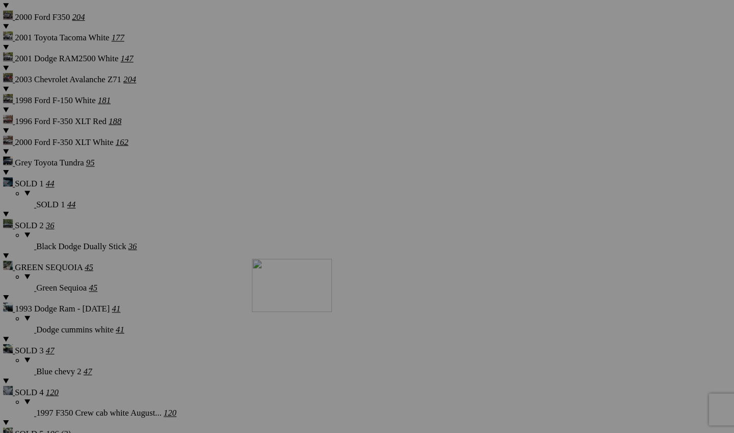
drag, startPoint x: 361, startPoint y: 160, endPoint x: 389, endPoint y: 336, distance: 178.6
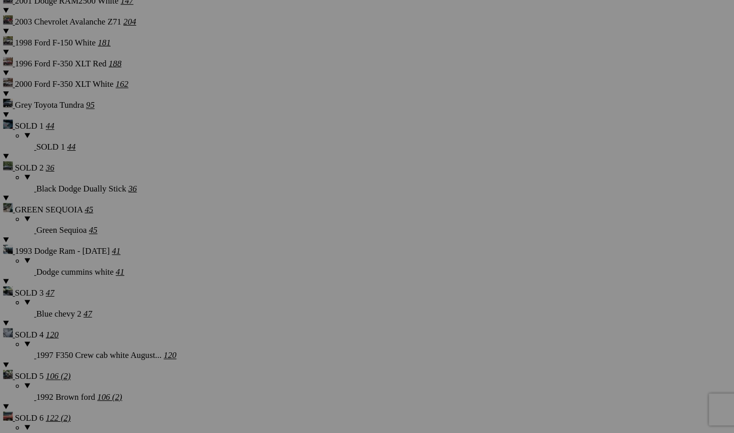
scroll to position [1525, 0]
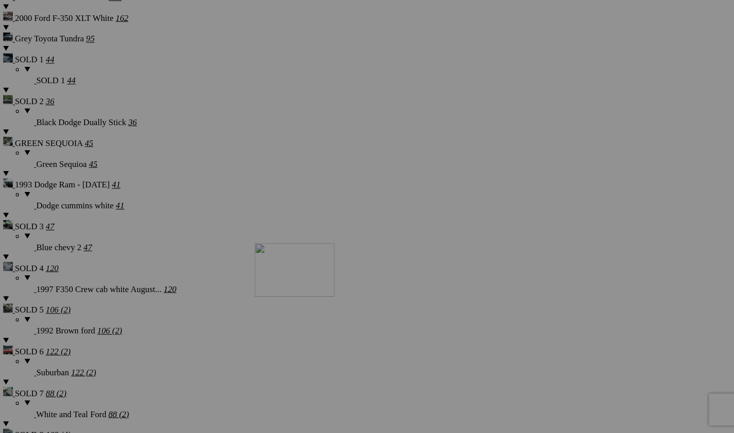
drag, startPoint x: 365, startPoint y: 191, endPoint x: 390, endPoint y: 320, distance: 131.4
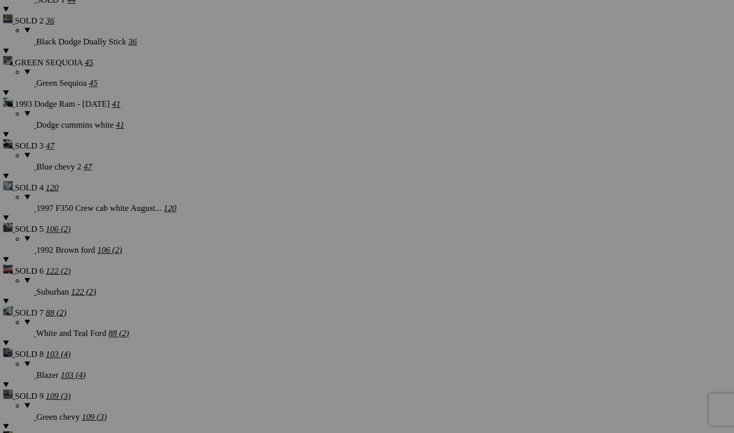
scroll to position [1615, 0]
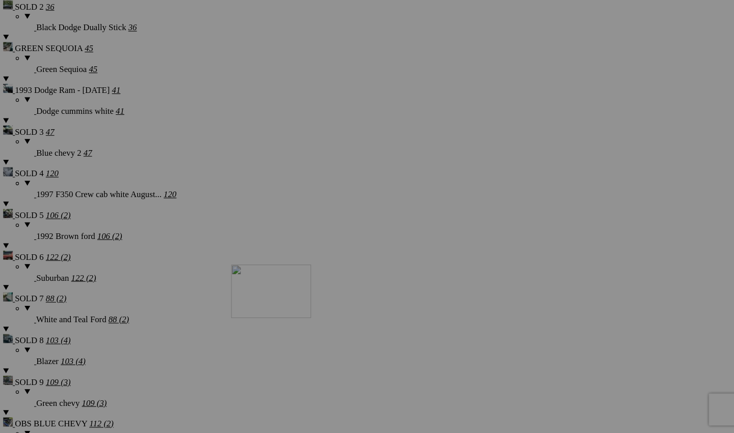
drag, startPoint x: 361, startPoint y: 227, endPoint x: 368, endPoint y: 340, distance: 112.9
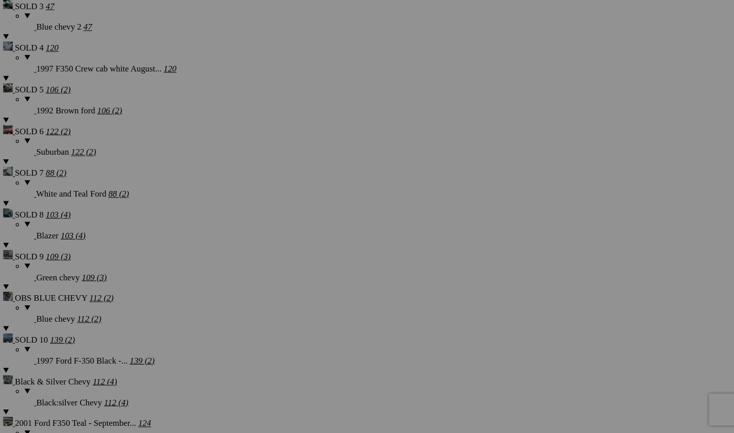
scroll to position [1759, 0]
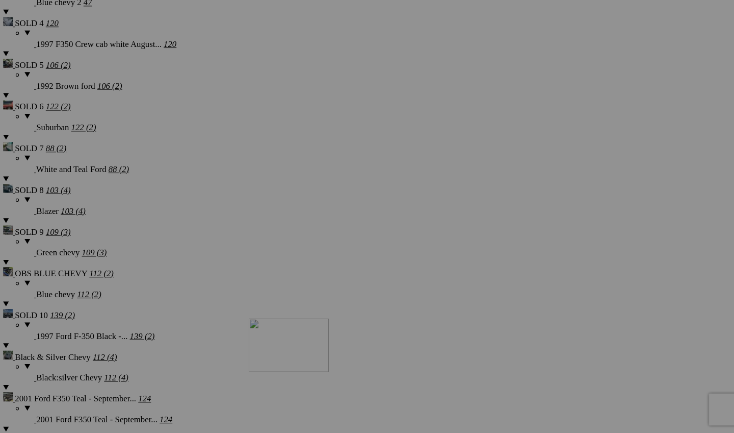
drag, startPoint x: 360, startPoint y: 204, endPoint x: 385, endPoint y: 392, distance: 189.4
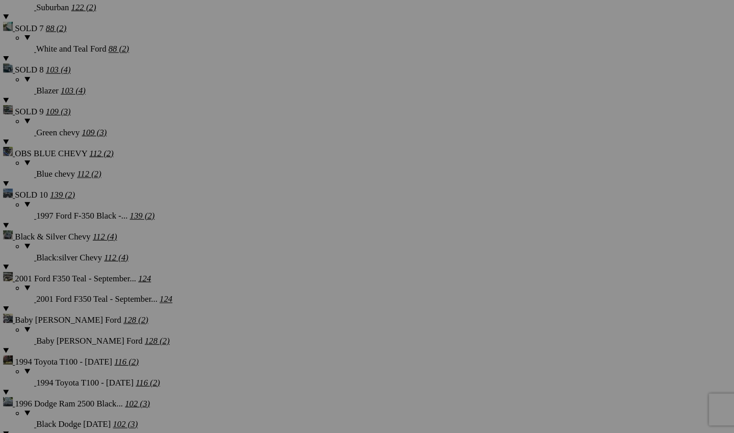
scroll to position [1920, 0]
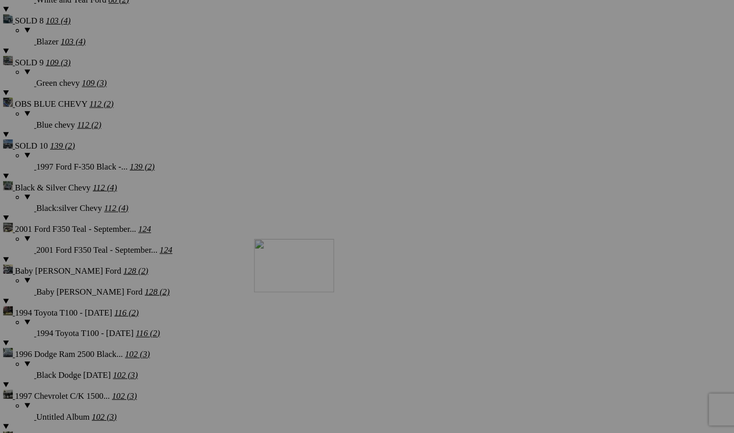
drag, startPoint x: 360, startPoint y: 176, endPoint x: 390, endPoint y: 316, distance: 142.5
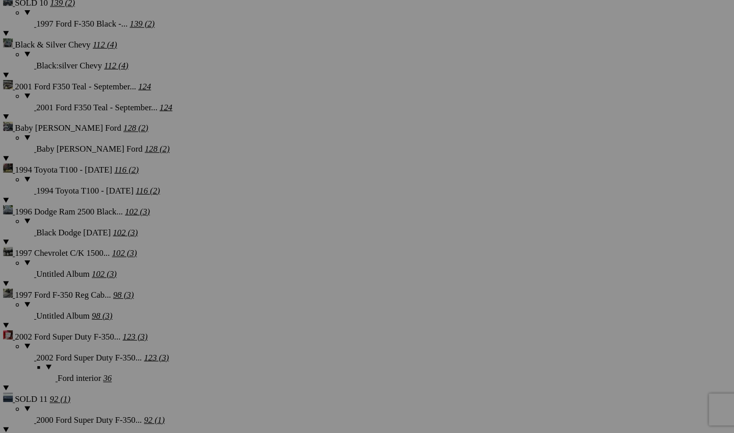
scroll to position [2096, 0]
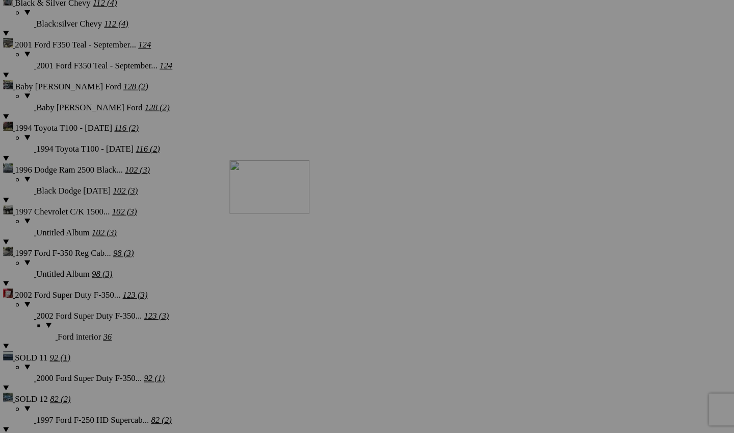
drag, startPoint x: 357, startPoint y: 131, endPoint x: 365, endPoint y: 241, distance: 110.5
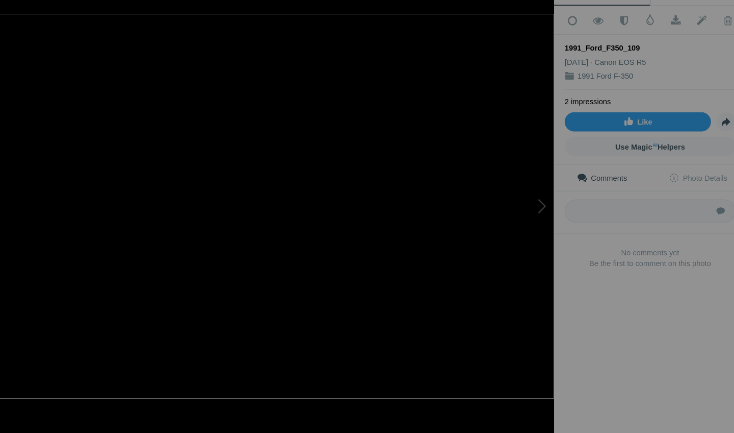
click at [646, 346] on div "View Edit Add to Quick Collection Remove from Quick Collection Hide from Public…" at bounding box center [643, 216] width 184 height 433
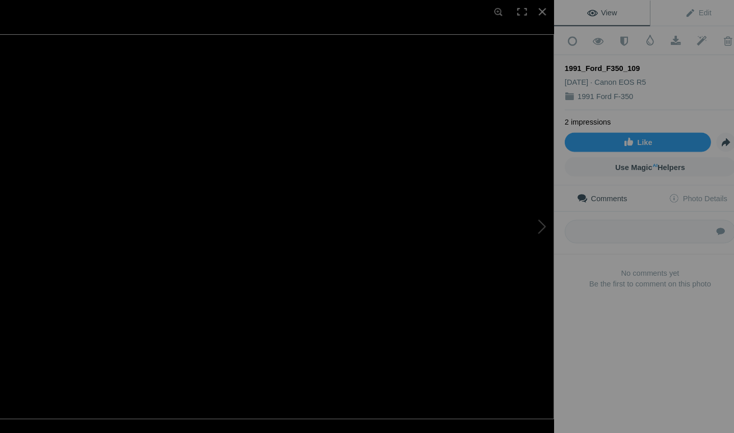
scroll to position [987, 0]
click at [528, 11] on div at bounding box center [539, 11] width 22 height 22
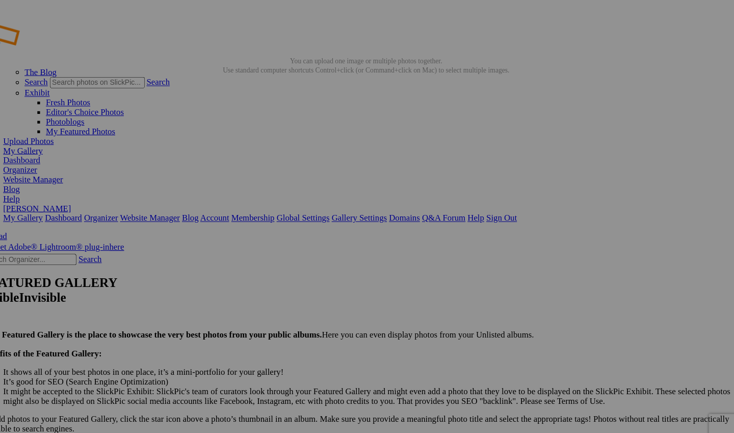
scroll to position [0, 0]
drag, startPoint x: 248, startPoint y: 139, endPoint x: 342, endPoint y: 385, distance: 263.4
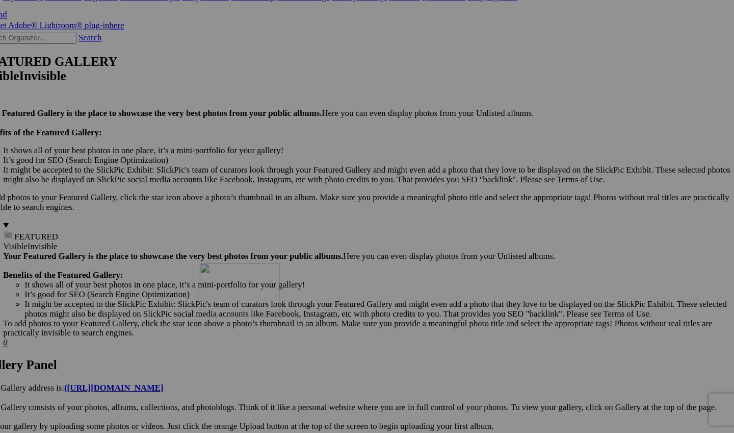
drag, startPoint x: 280, startPoint y: 195, endPoint x: 338, endPoint y: 339, distance: 155.6
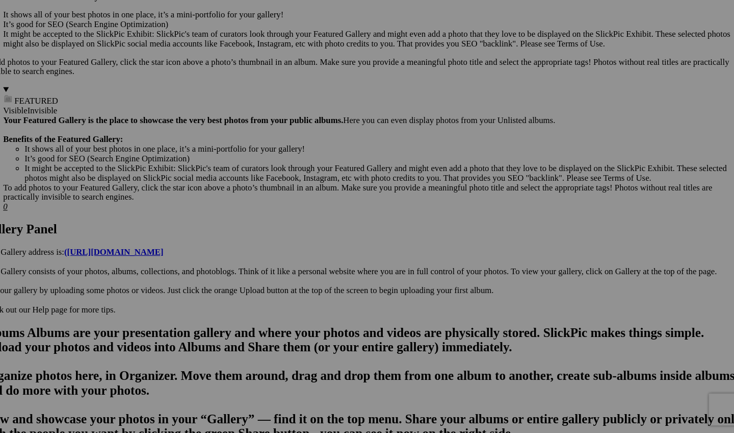
scroll to position [364, 0]
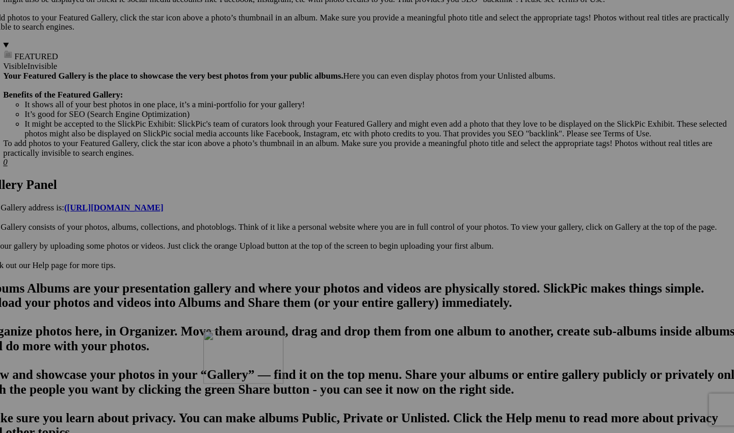
drag, startPoint x: 270, startPoint y: 159, endPoint x: 341, endPoint y: 403, distance: 253.9
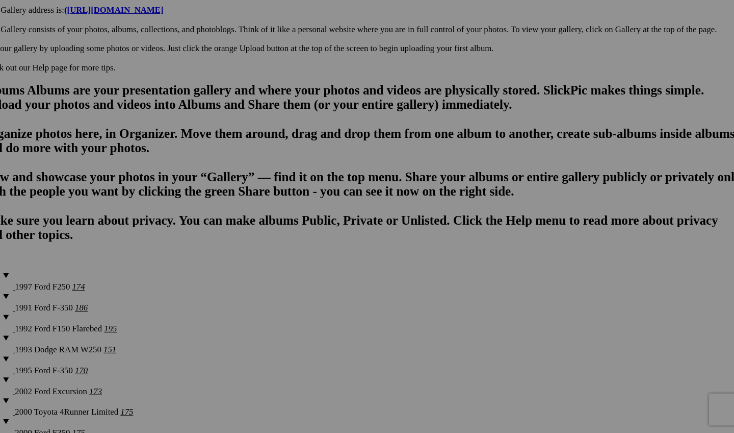
scroll to position [587, 0]
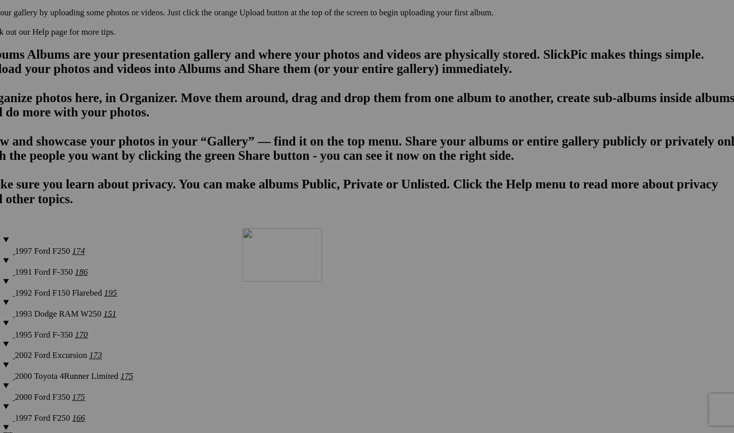
drag, startPoint x: 289, startPoint y: 49, endPoint x: 378, endPoint y: 306, distance: 271.6
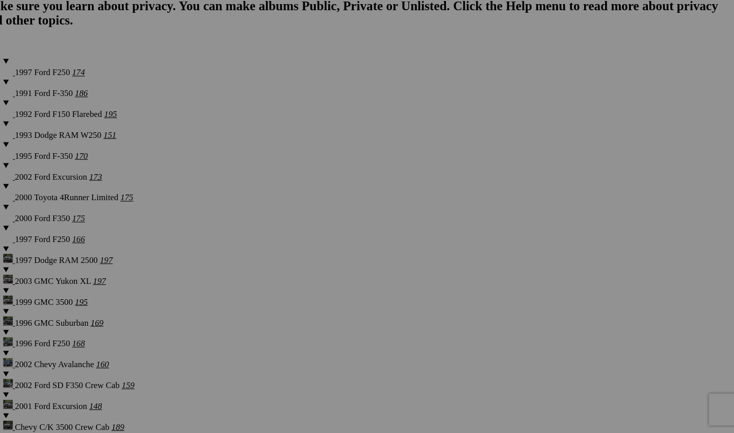
scroll to position [798, 0]
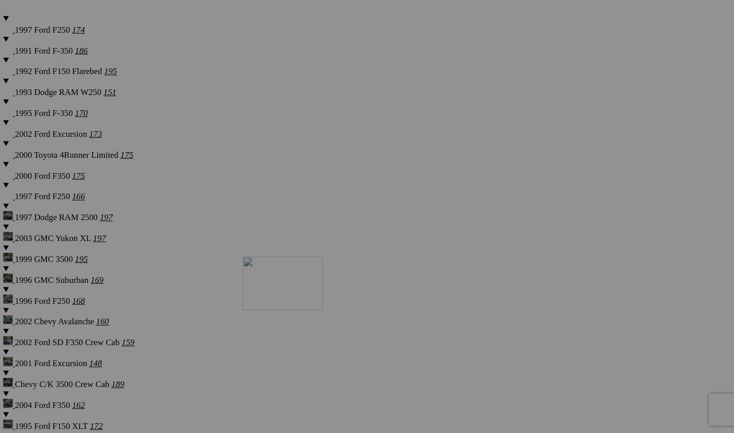
drag, startPoint x: 360, startPoint y: 120, endPoint x: 379, endPoint y: 334, distance: 214.5
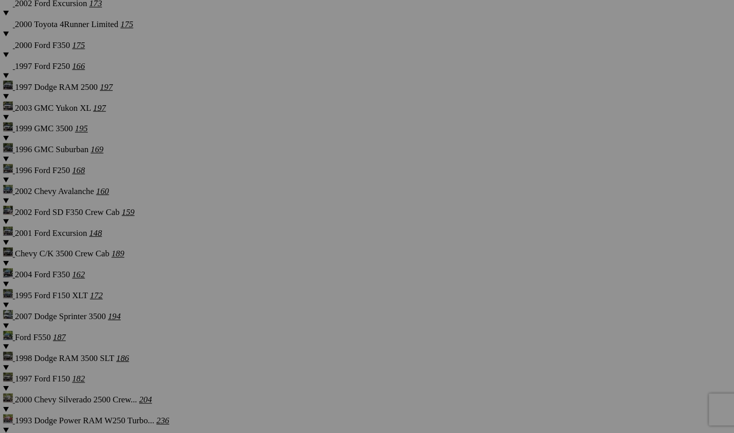
scroll to position [952, 0]
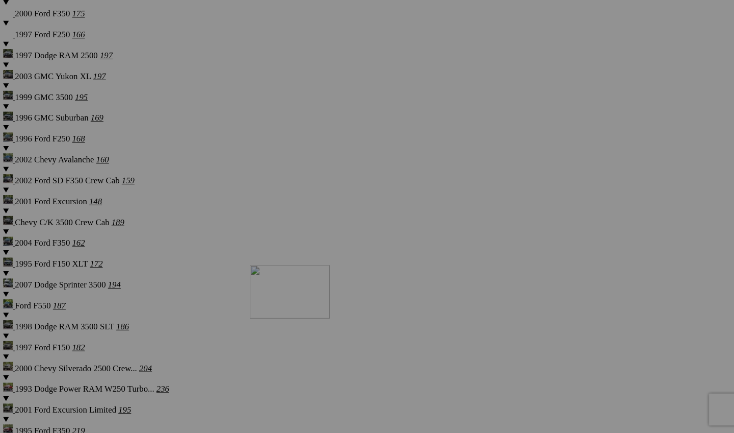
drag, startPoint x: 351, startPoint y: 252, endPoint x: 381, endPoint y: 326, distance: 80.3
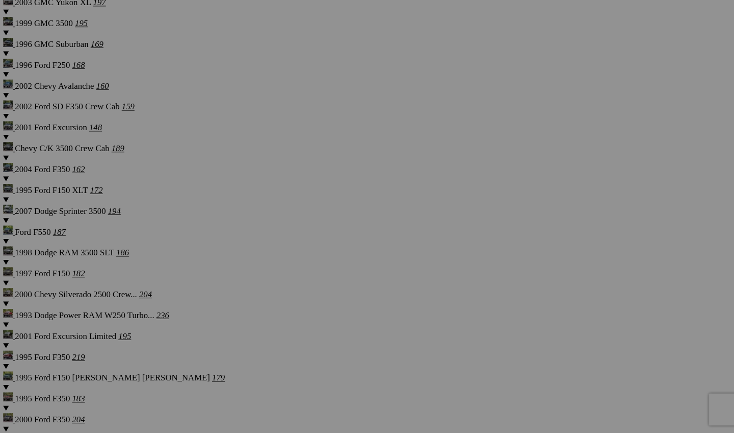
scroll to position [1189, 0]
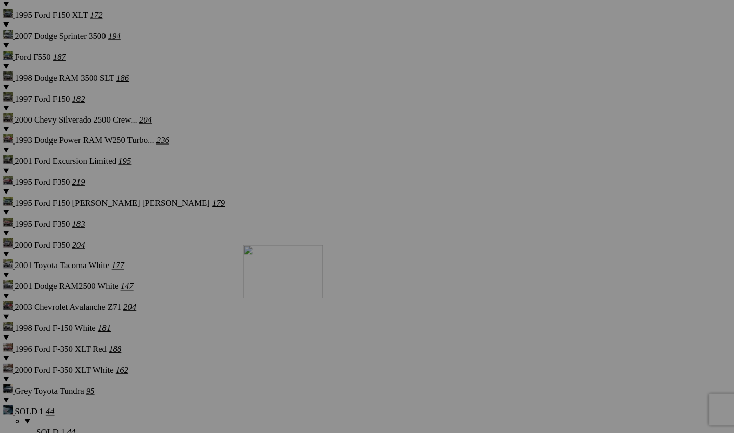
drag, startPoint x: 359, startPoint y: 126, endPoint x: 379, endPoint y: 322, distance: 197.4
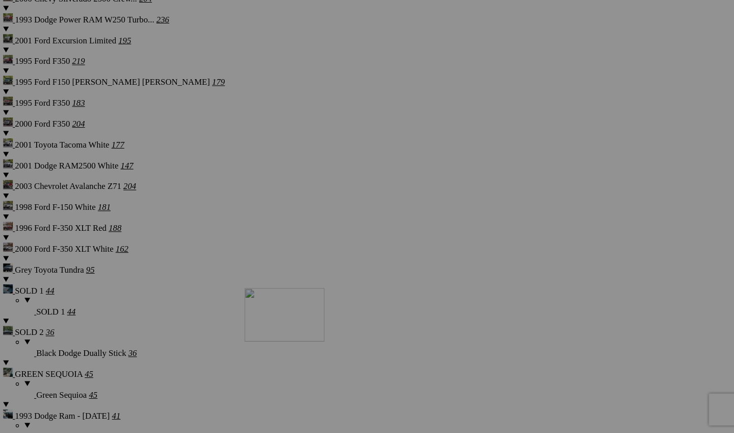
drag, startPoint x: 356, startPoint y: 130, endPoint x: 380, endPoint y: 363, distance: 234.4
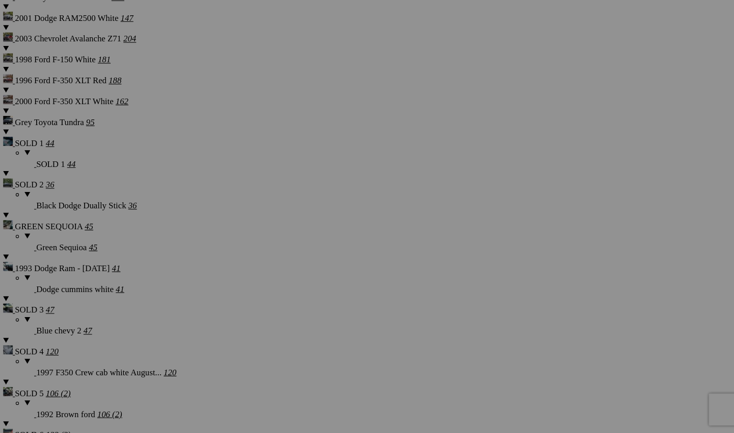
scroll to position [1538, 0]
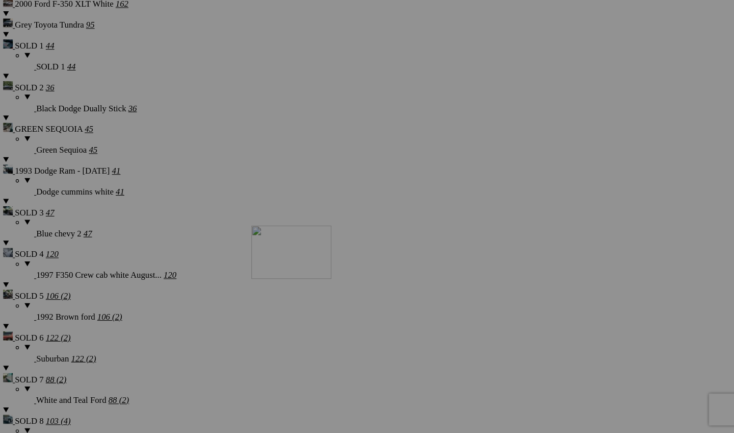
drag, startPoint x: 363, startPoint y: 149, endPoint x: 387, endPoint y: 303, distance: 155.4
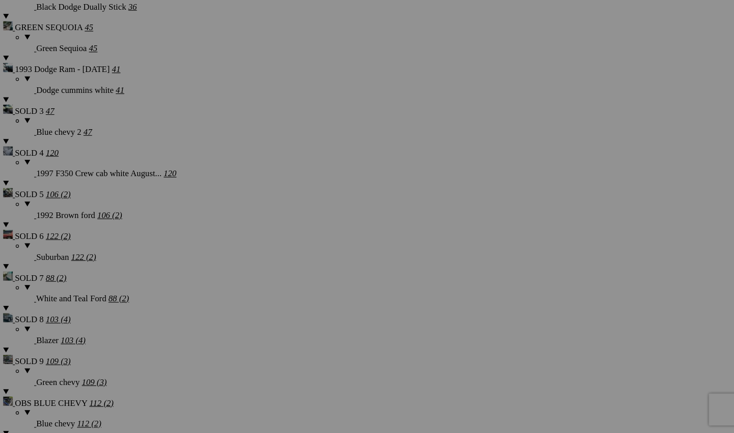
scroll to position [1645, 0]
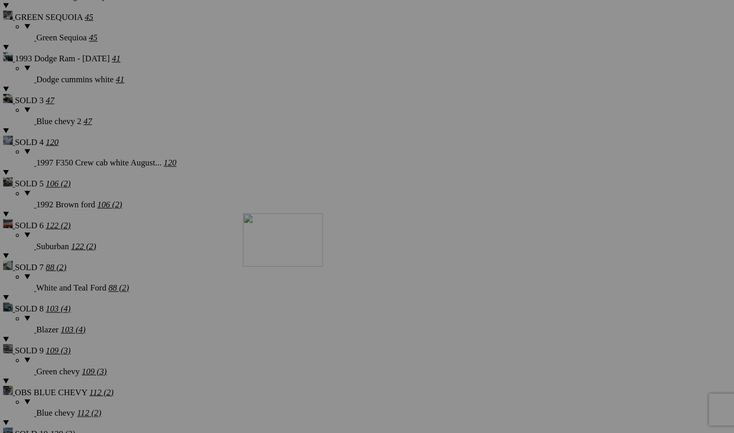
drag, startPoint x: 361, startPoint y: 191, endPoint x: 379, endPoint y: 292, distance: 102.1
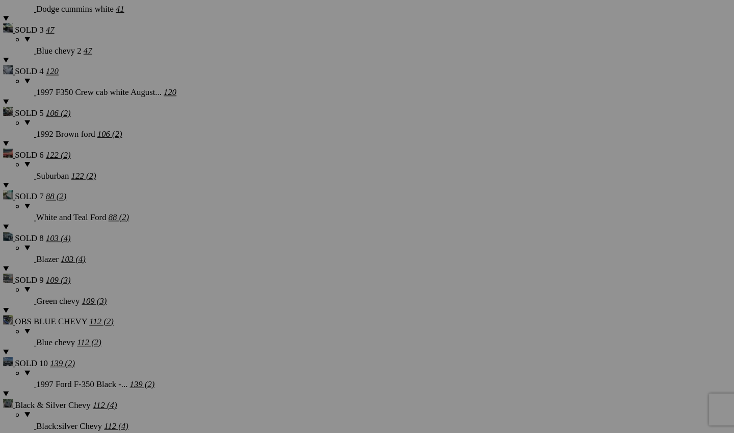
scroll to position [1747, 0]
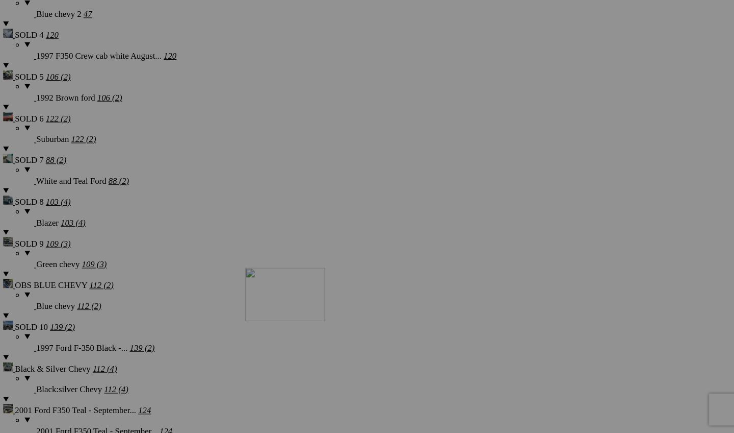
drag, startPoint x: 363, startPoint y: 204, endPoint x: 381, endPoint y: 344, distance: 141.5
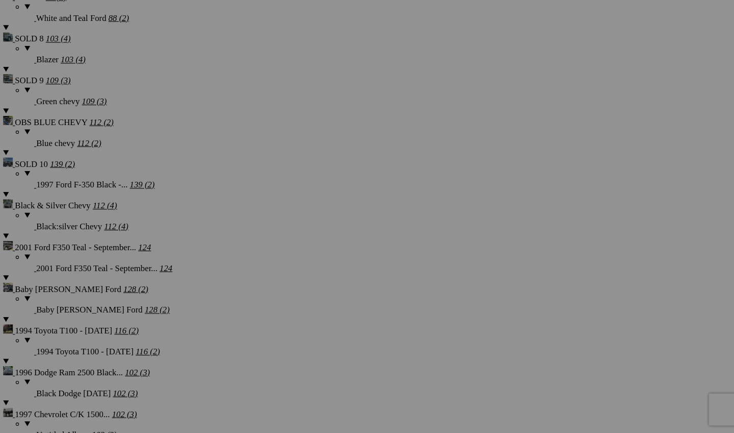
scroll to position [1912, 0]
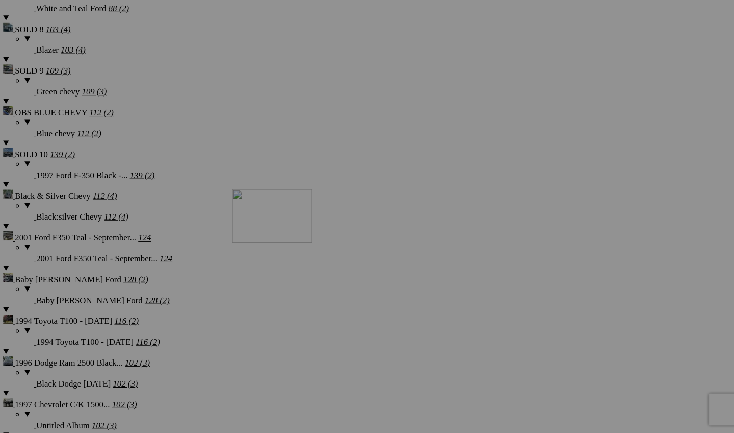
drag, startPoint x: 364, startPoint y: 182, endPoint x: 376, endPoint y: 302, distance: 121.0
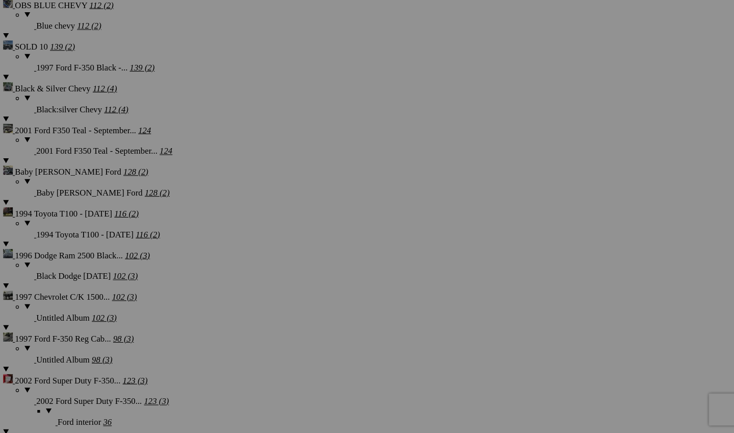
scroll to position [2045, 0]
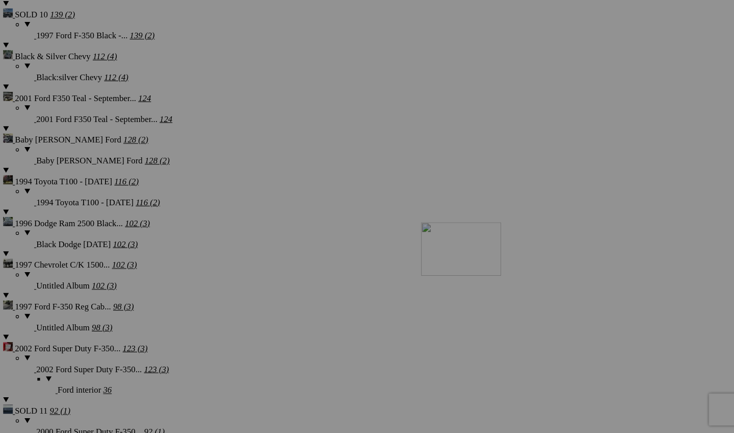
drag, startPoint x: 357, startPoint y: 170, endPoint x: 549, endPoint y: 300, distance: 232.4
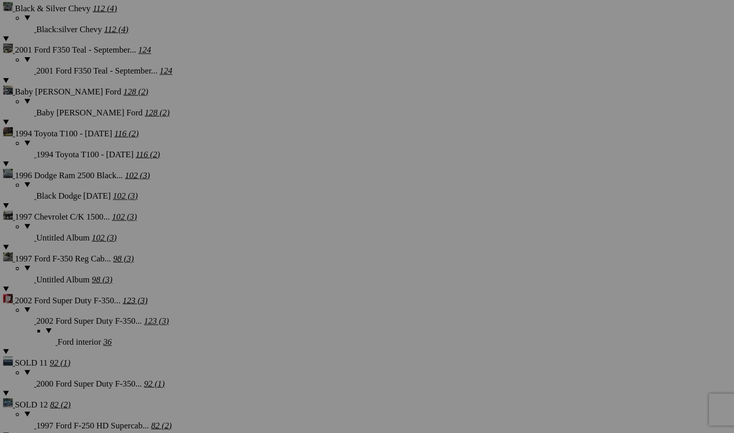
scroll to position [2140, 0]
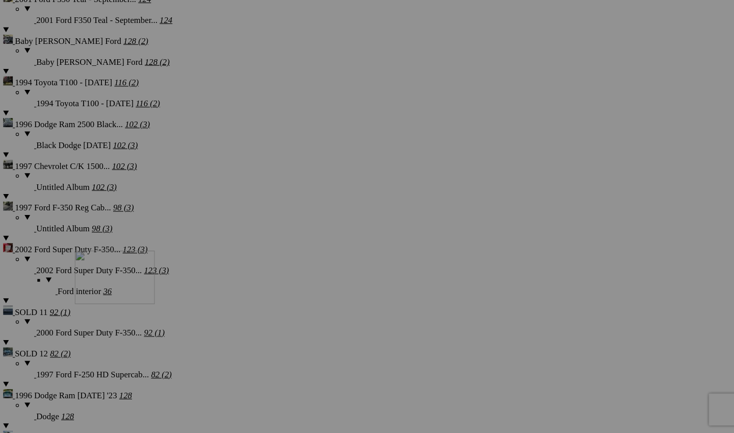
drag, startPoint x: 531, startPoint y: 213, endPoint x: 221, endPoint y: 324, distance: 329.6
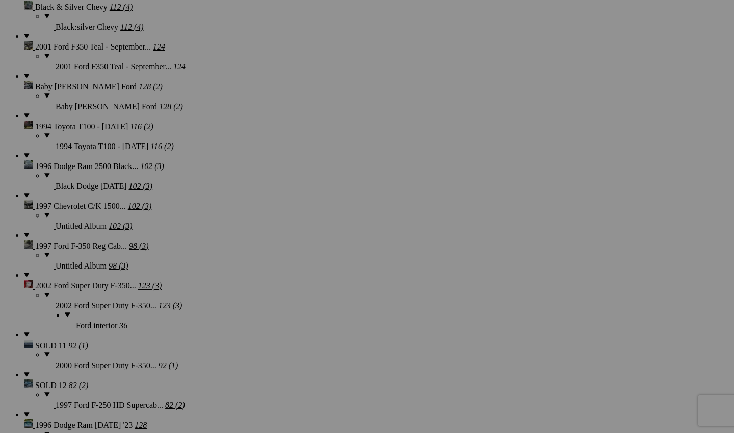
scroll to position [2112, 0]
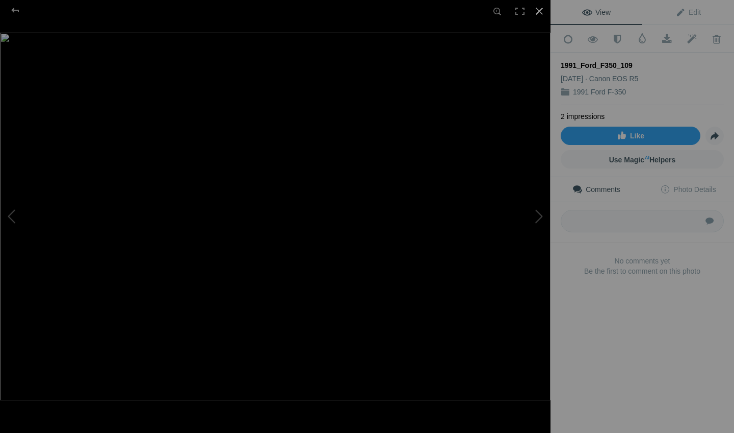
click at [539, 16] on div at bounding box center [539, 11] width 22 height 22
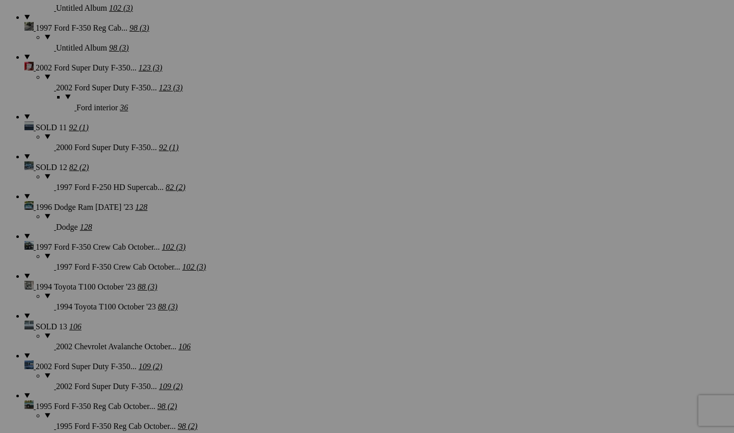
scroll to position [2255, 0]
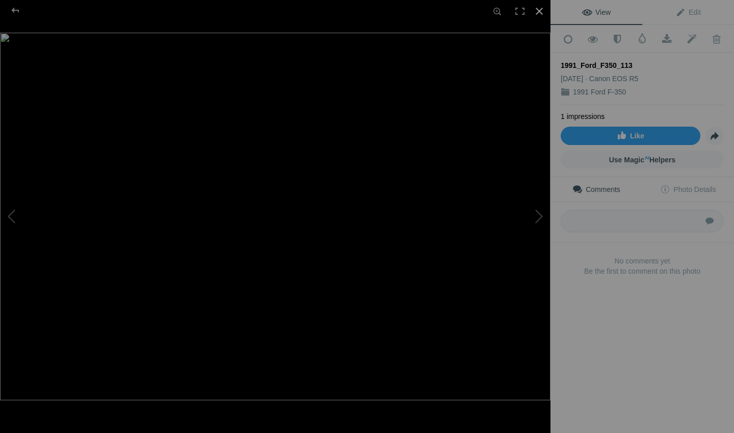
click at [545, 8] on div at bounding box center [539, 11] width 22 height 22
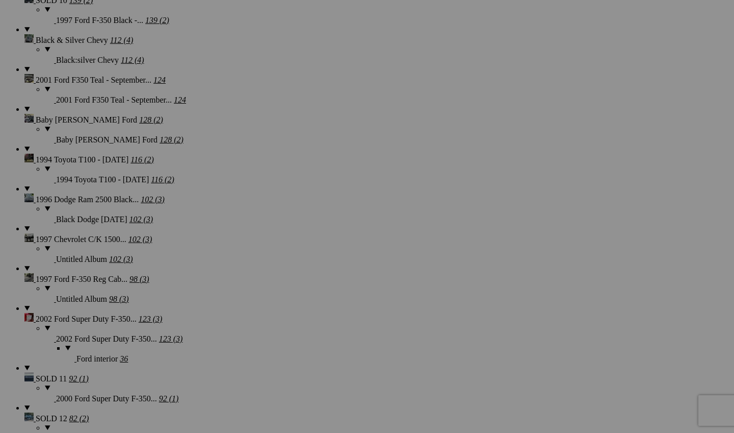
scroll to position [2076, 0]
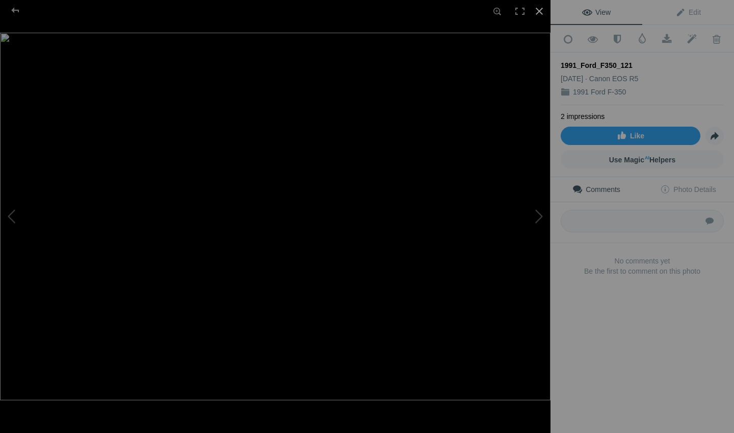
click at [546, 11] on div at bounding box center [539, 11] width 22 height 22
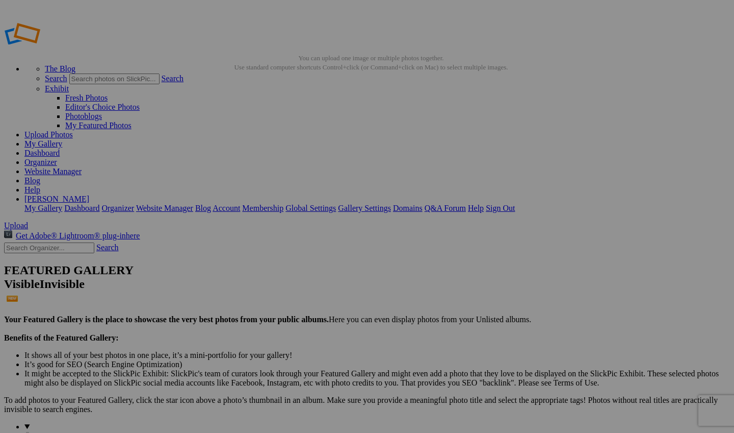
scroll to position [0, 0]
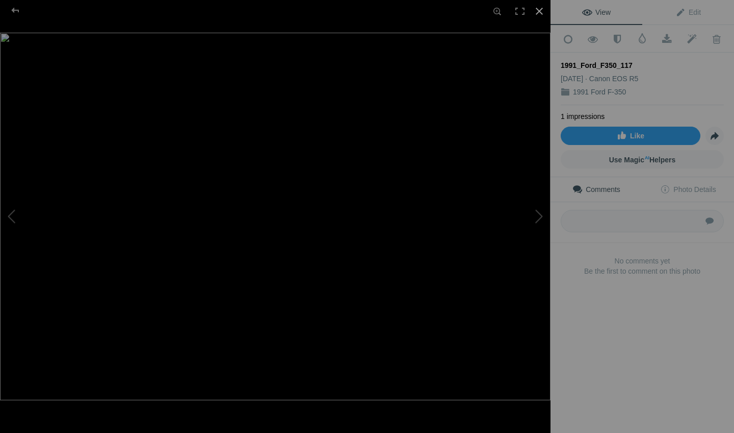
click at [546, 15] on div at bounding box center [539, 11] width 22 height 22
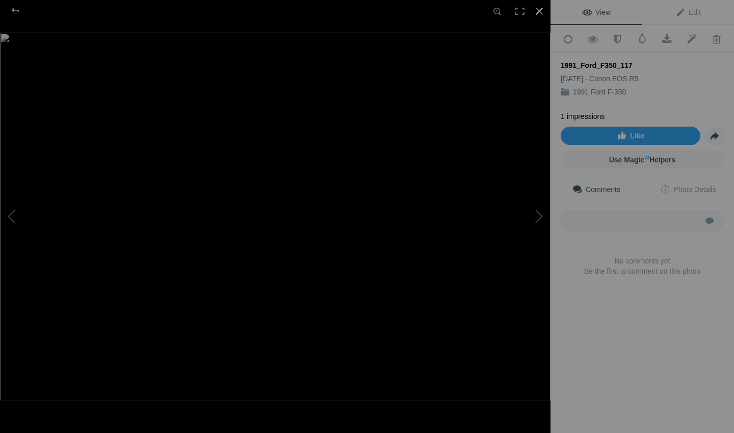
click at [540, 20] on div at bounding box center [539, 11] width 22 height 22
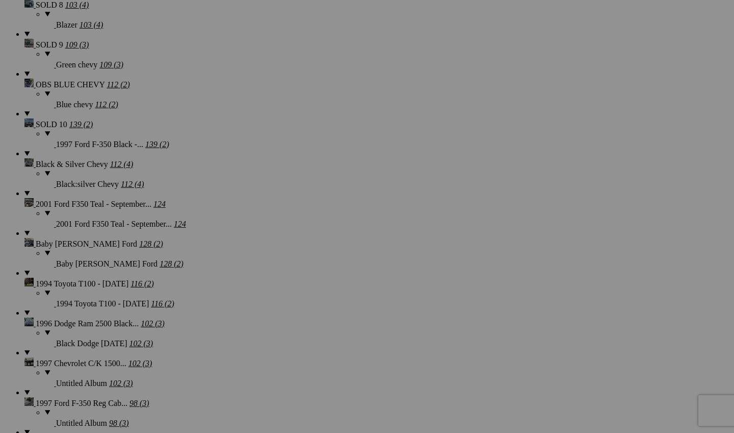
scroll to position [1915, 0]
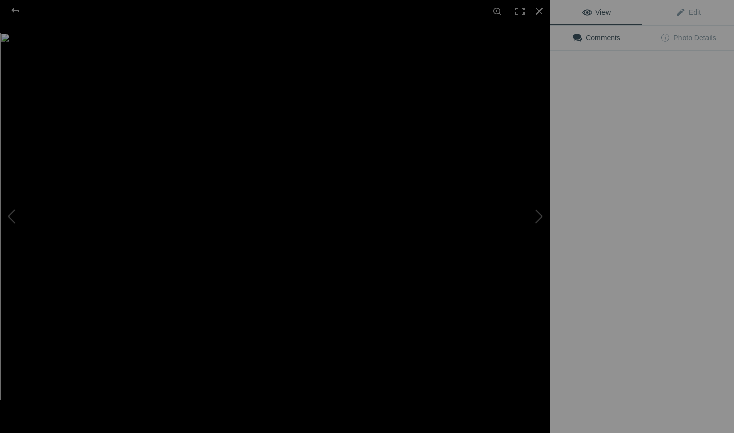
click at [304, 210] on img at bounding box center [275, 216] width 551 height 367
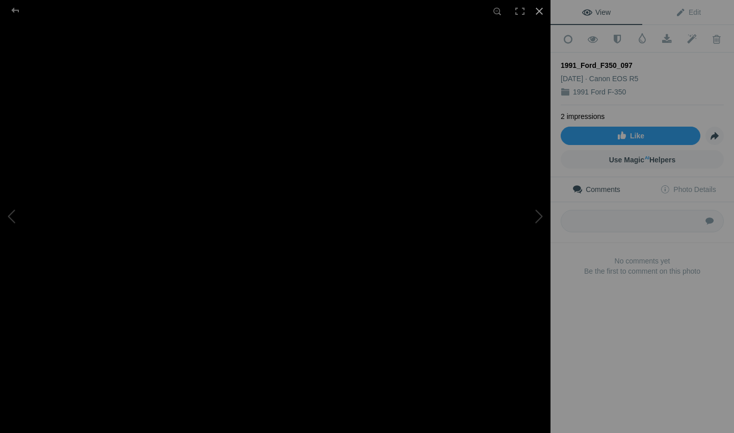
click at [538, 7] on div at bounding box center [539, 11] width 22 height 22
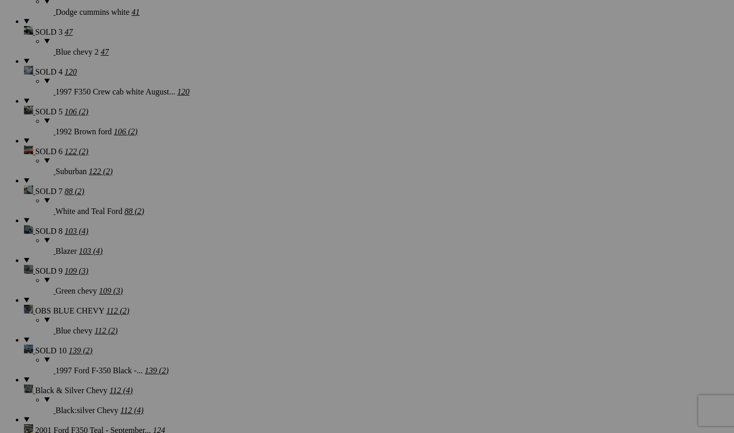
scroll to position [1729, 0]
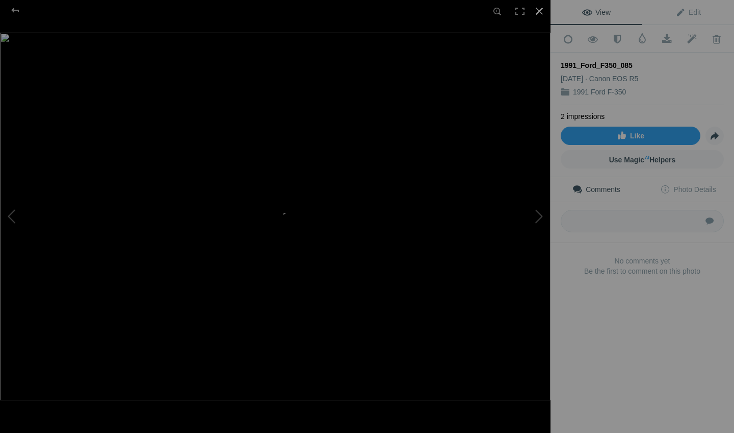
click at [541, 13] on div at bounding box center [539, 11] width 22 height 22
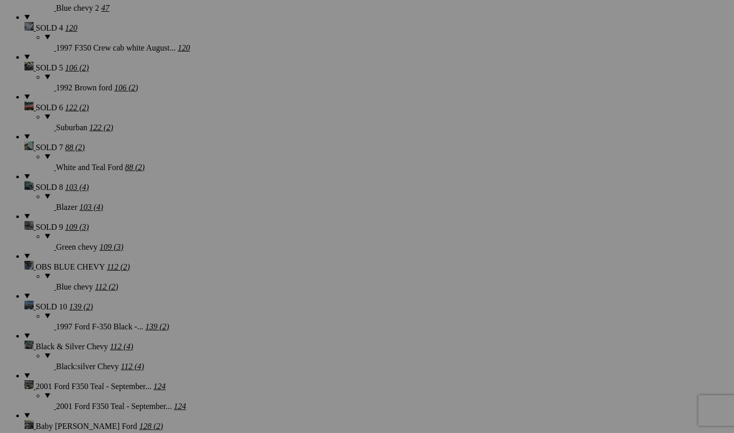
scroll to position [1774, 0]
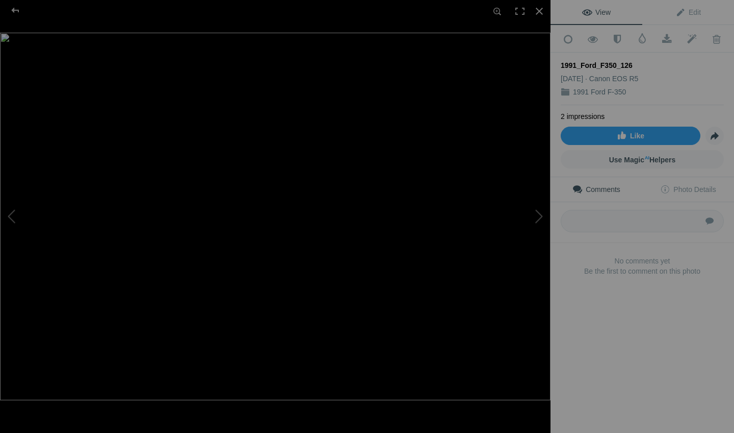
click at [270, 187] on img at bounding box center [275, 216] width 551 height 367
click at [322, 198] on img at bounding box center [282, 257] width 1295 height 864
click at [541, 14] on div at bounding box center [539, 11] width 22 height 22
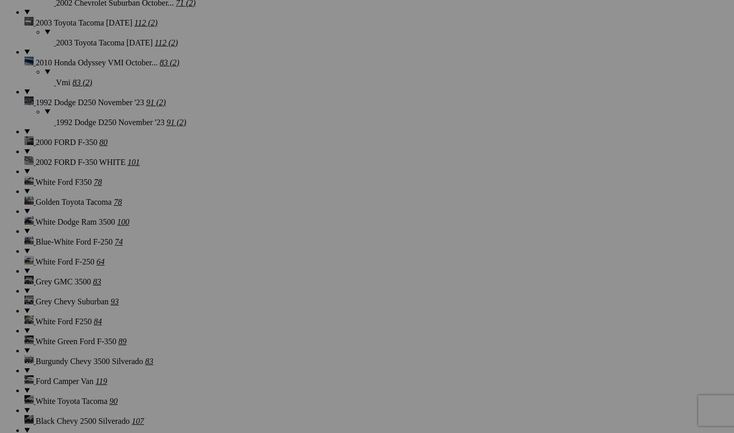
scroll to position [2858, 0]
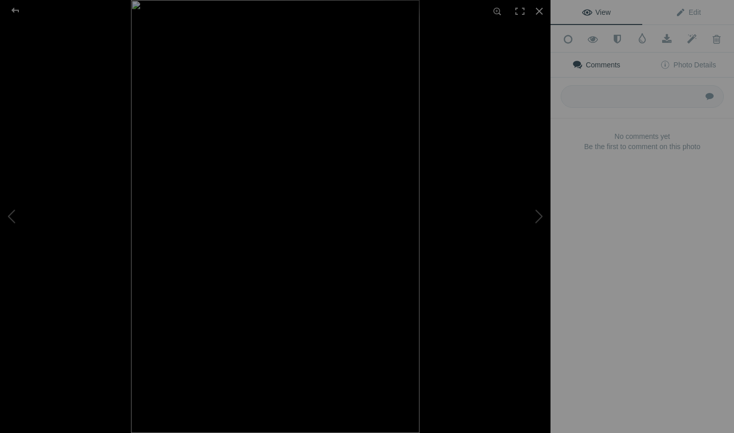
click at [348, 194] on img at bounding box center [275, 216] width 289 height 433
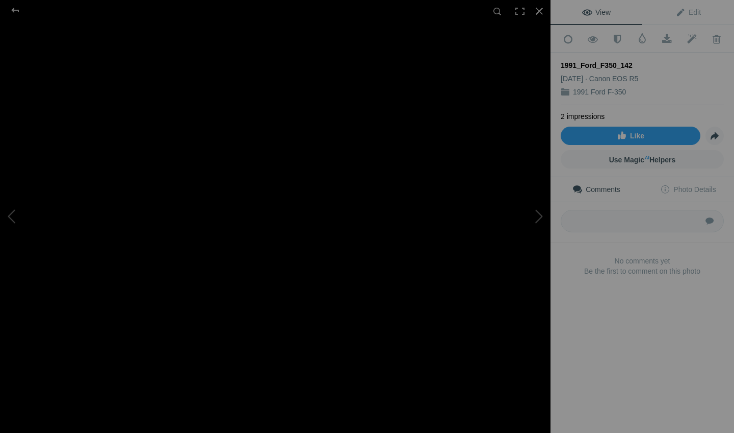
click at [348, 194] on img at bounding box center [139, 257] width 825 height 1236
click at [540, 9] on div at bounding box center [539, 11] width 22 height 22
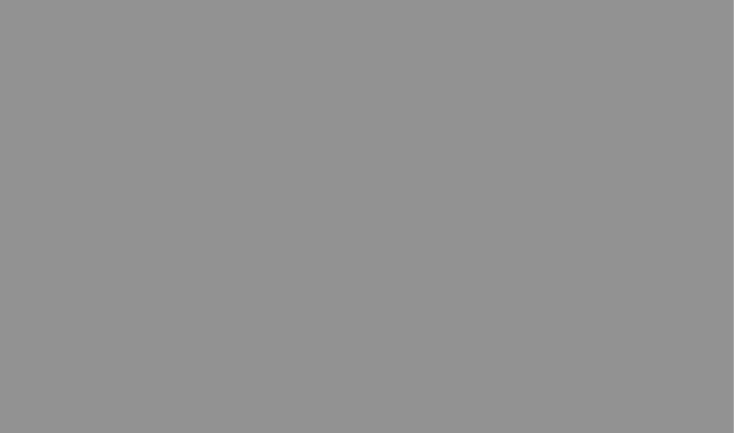
scroll to position [2249, 0]
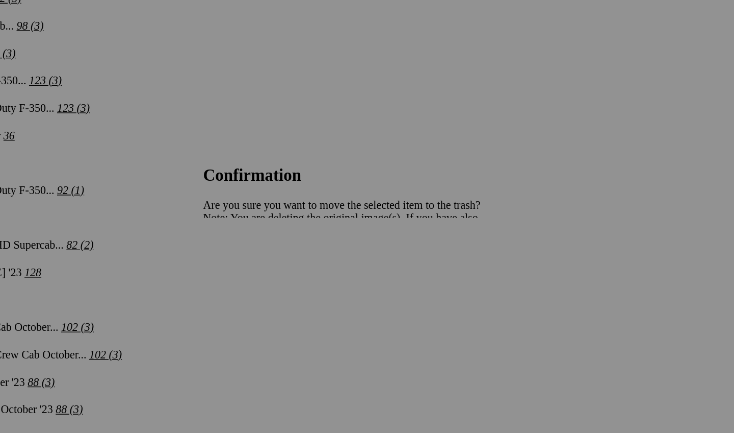
click at [299, 279] on span "Yes" at bounding box center [294, 283] width 12 height 9
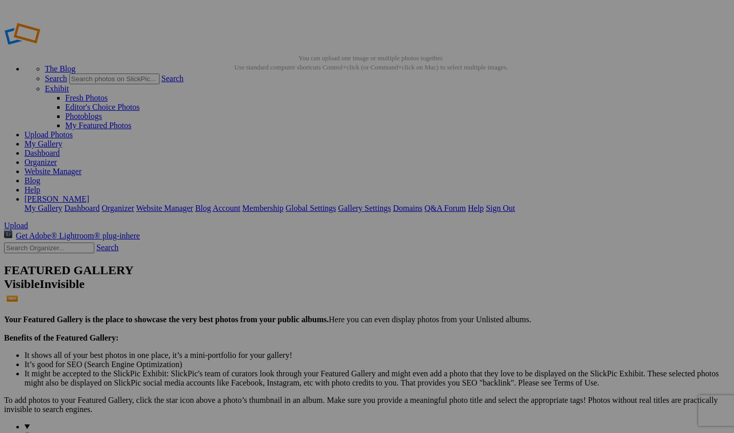
scroll to position [0, 0]
click at [466, 279] on div "Cancel Yes" at bounding box center [367, 283] width 204 height 9
click at [299, 279] on span "Yes" at bounding box center [294, 283] width 12 height 9
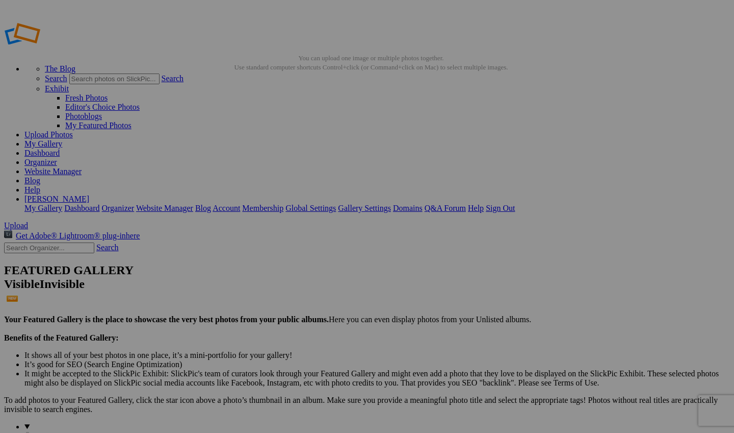
click at [299, 279] on span "Yes" at bounding box center [294, 283] width 12 height 9
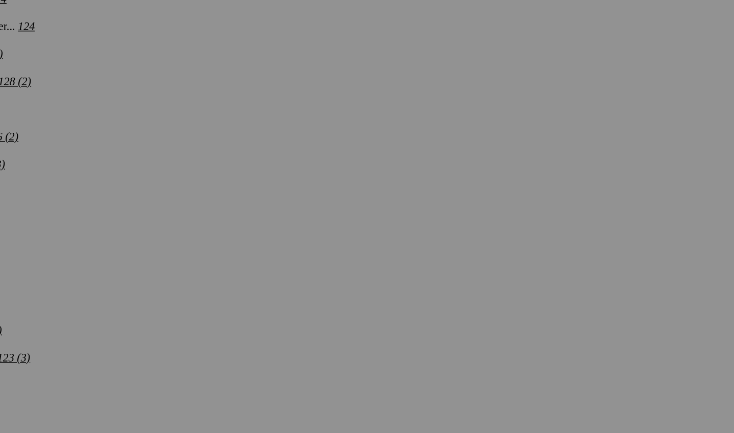
scroll to position [2058, 0]
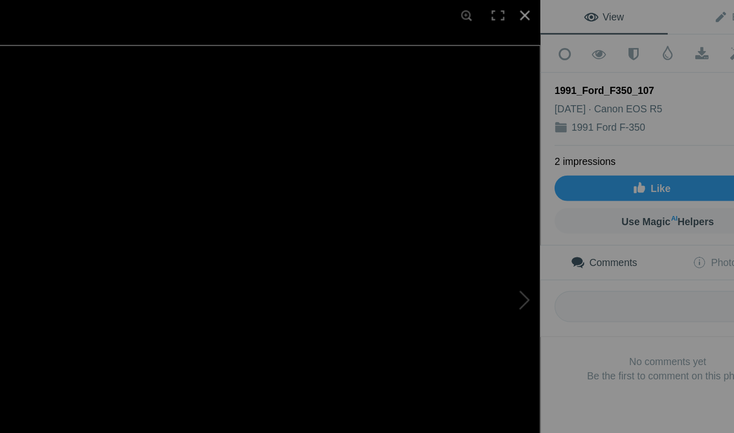
click at [528, 9] on div at bounding box center [539, 11] width 22 height 22
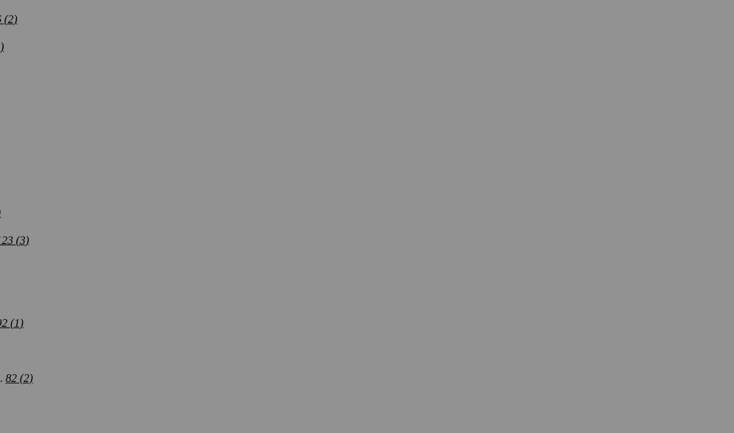
scroll to position [2171, 0]
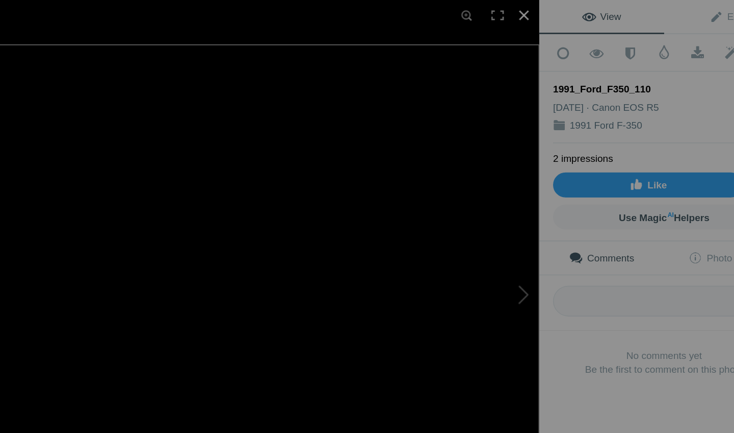
scroll to position [1609, 0]
click at [528, 12] on div at bounding box center [539, 11] width 22 height 22
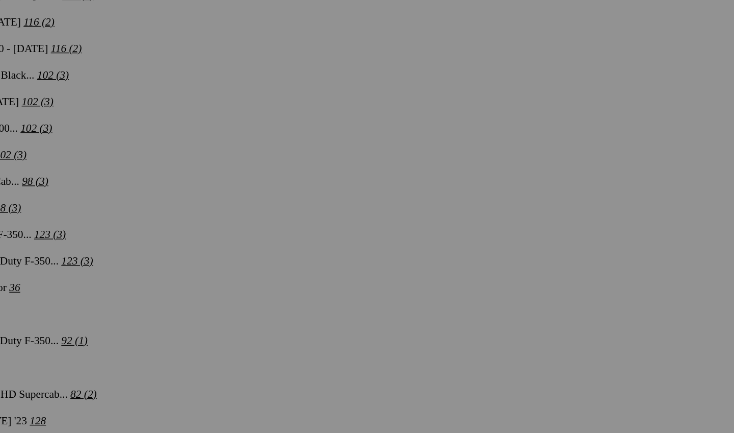
scroll to position [2055, 0]
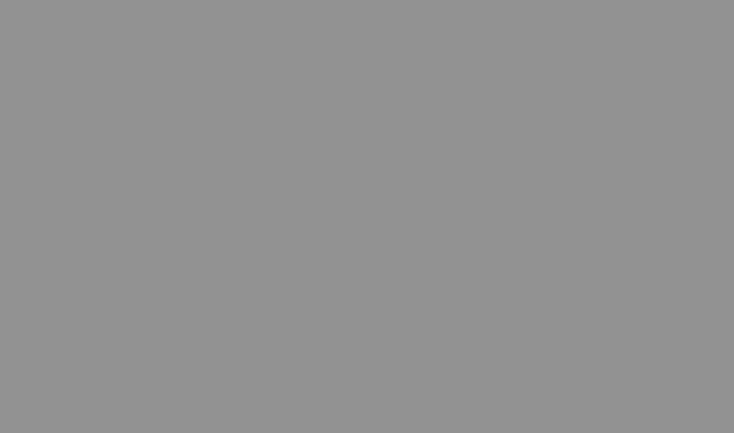
click at [288, 279] on span "Yes" at bounding box center [294, 283] width 12 height 9
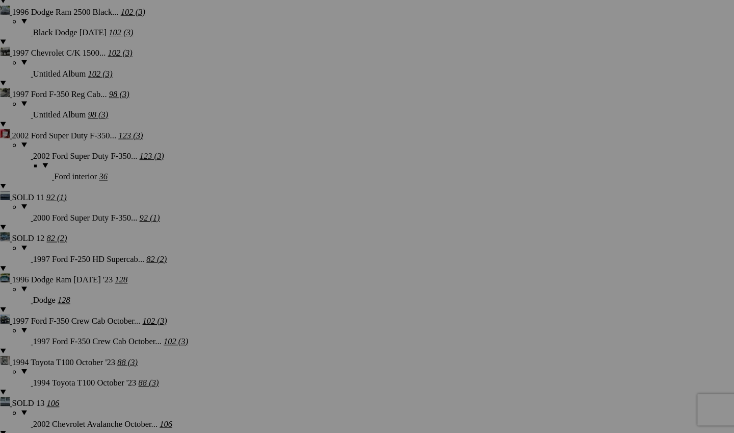
scroll to position [2253, 0]
drag, startPoint x: 456, startPoint y: 237, endPoint x: 340, endPoint y: 131, distance: 157.4
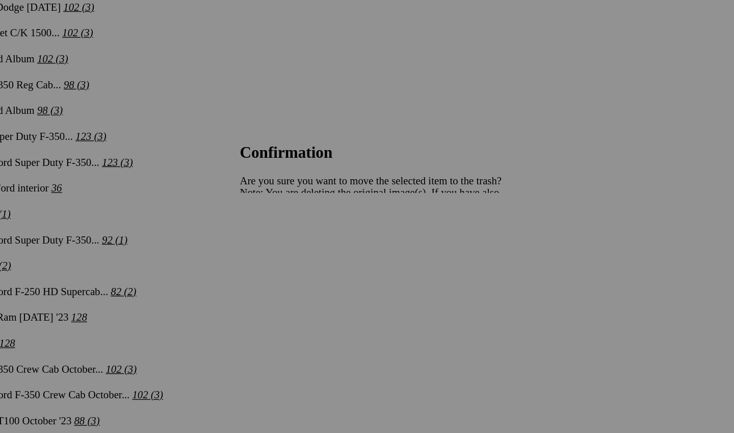
click at [299, 279] on span "Yes" at bounding box center [294, 283] width 12 height 9
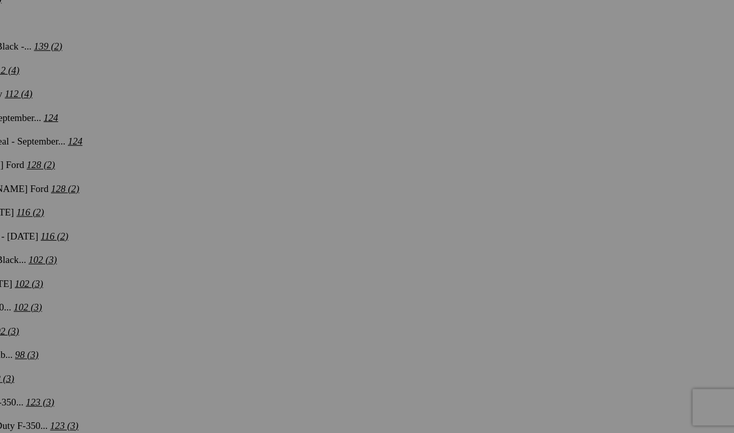
scroll to position [2121, 0]
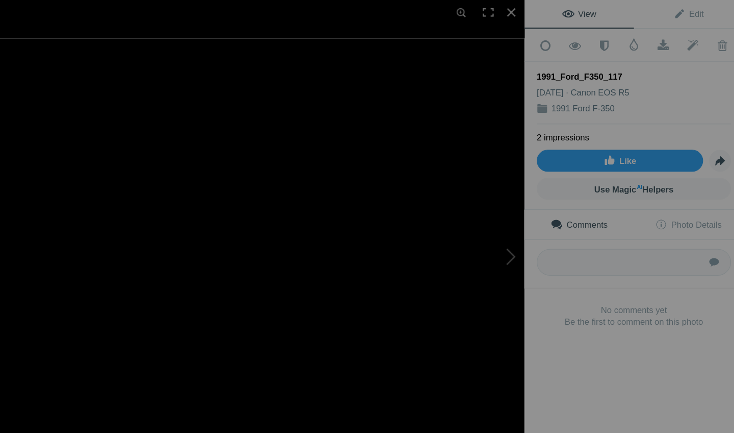
scroll to position [2104, 0]
